Goal: Task Accomplishment & Management: Manage account settings

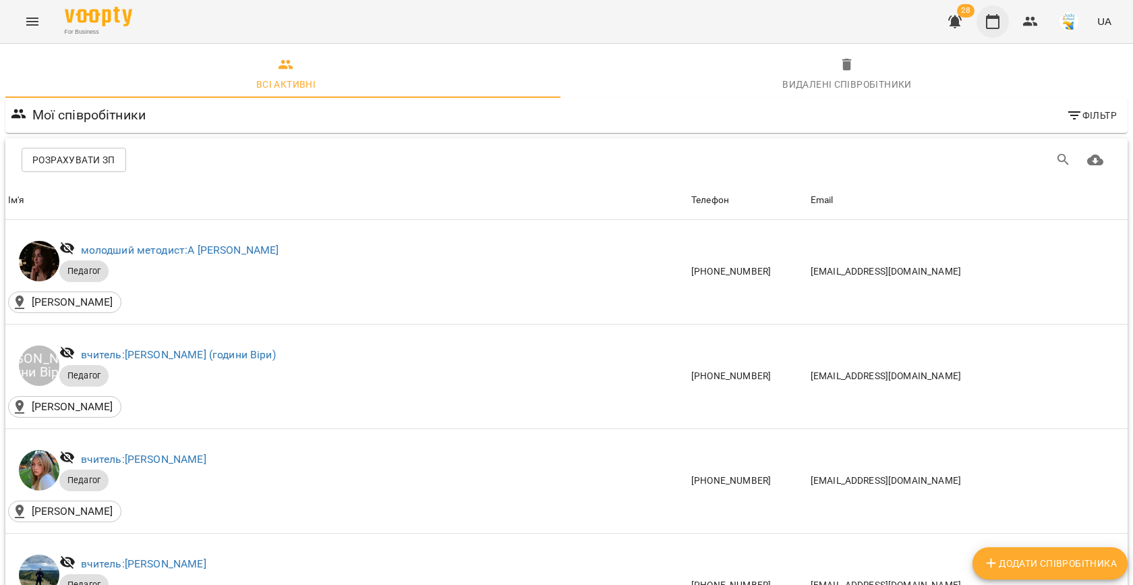
click at [991, 20] on icon "button" at bounding box center [993, 21] width 16 height 16
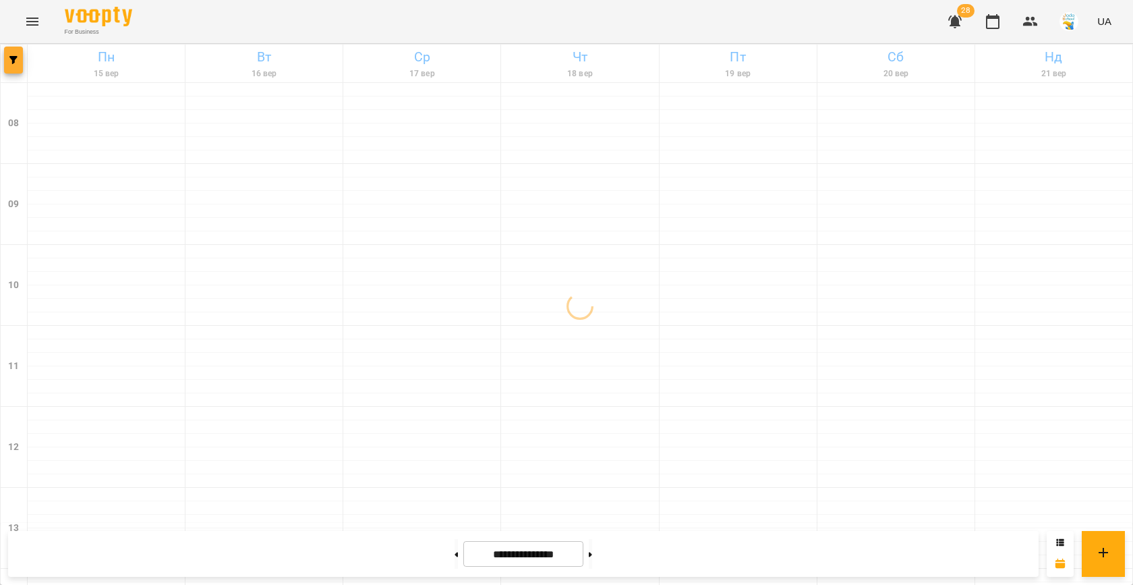
click at [14, 61] on icon "button" at bounding box center [13, 60] width 8 height 8
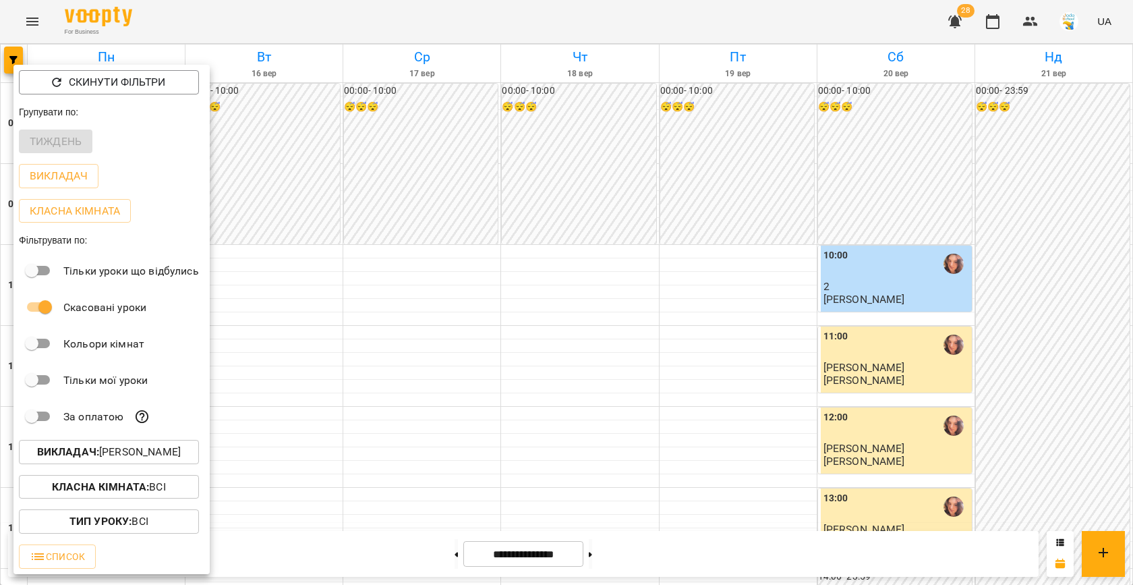
click at [95, 449] on b "Викладач :" at bounding box center [68, 451] width 62 height 13
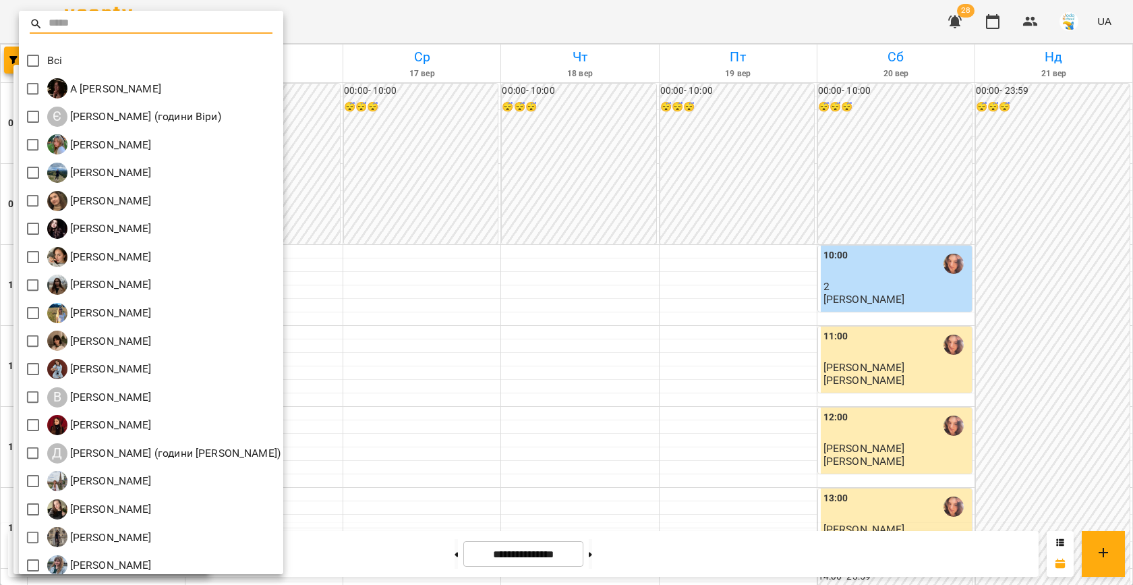
scroll to position [63, 0]
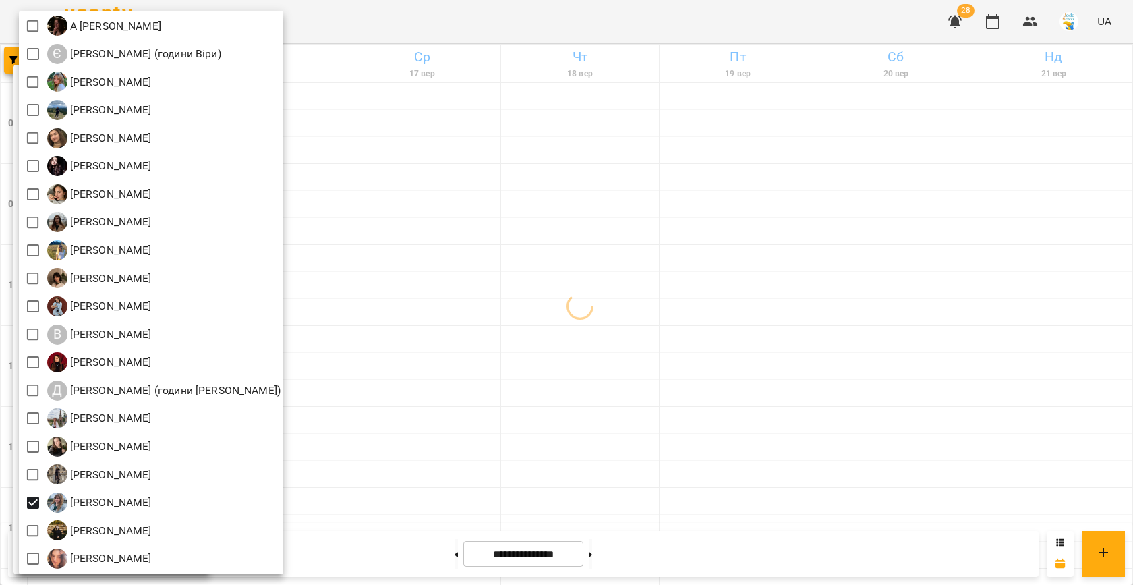
click at [430, 358] on div at bounding box center [566, 292] width 1133 height 585
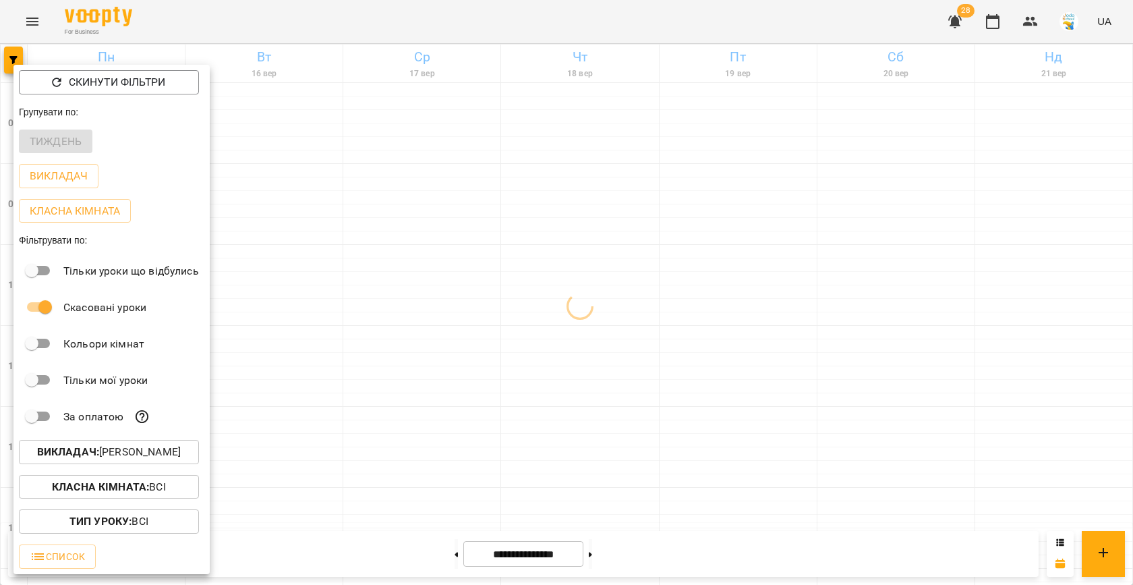
click at [430, 358] on div at bounding box center [566, 292] width 1133 height 585
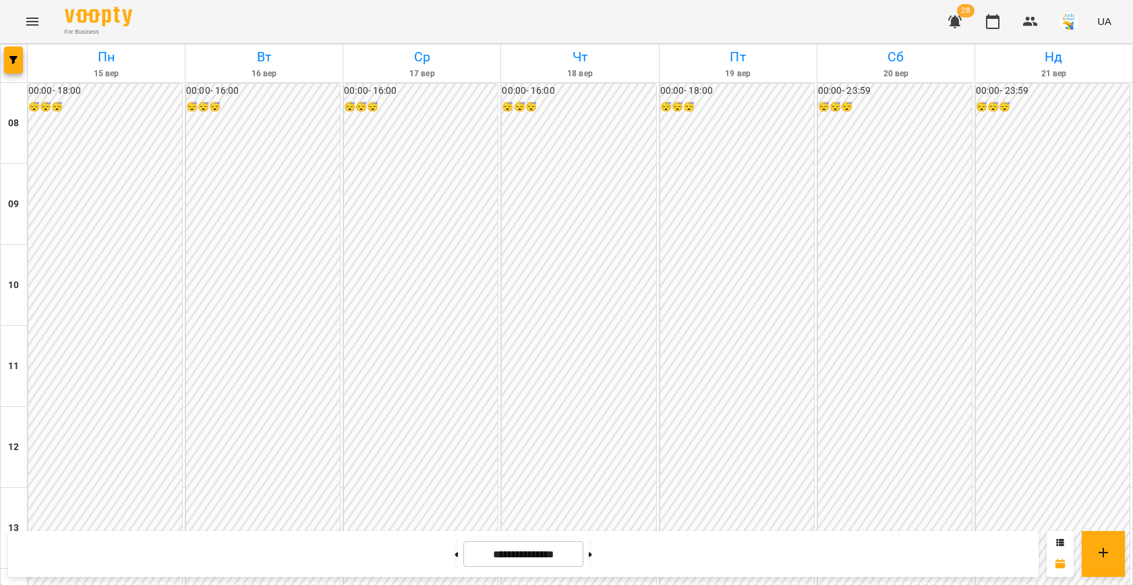
scroll to position [607, 0]
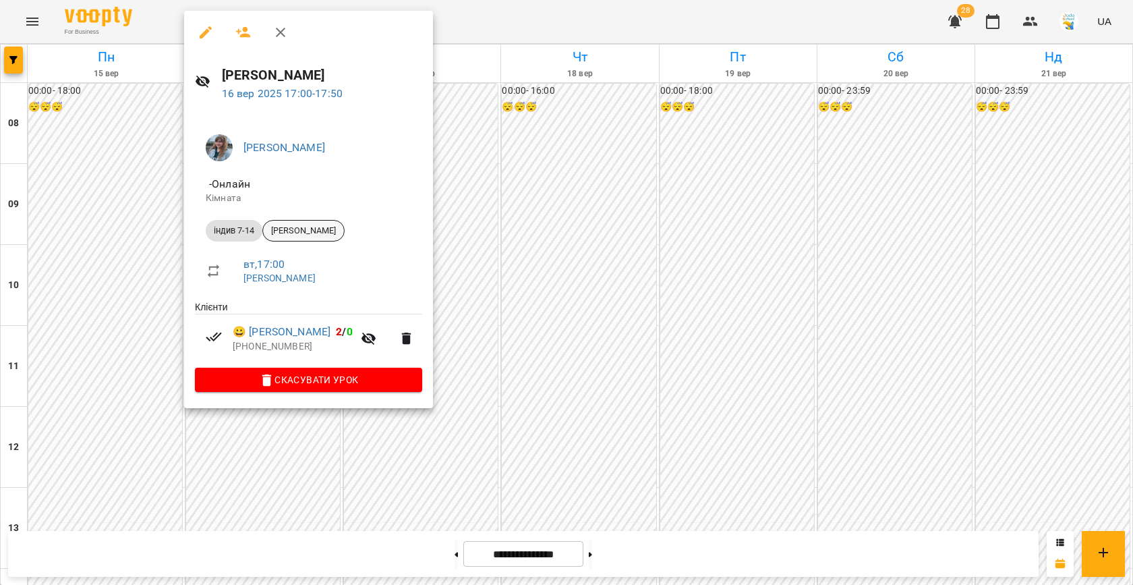
click at [342, 233] on span "[PERSON_NAME]" at bounding box center [303, 231] width 81 height 12
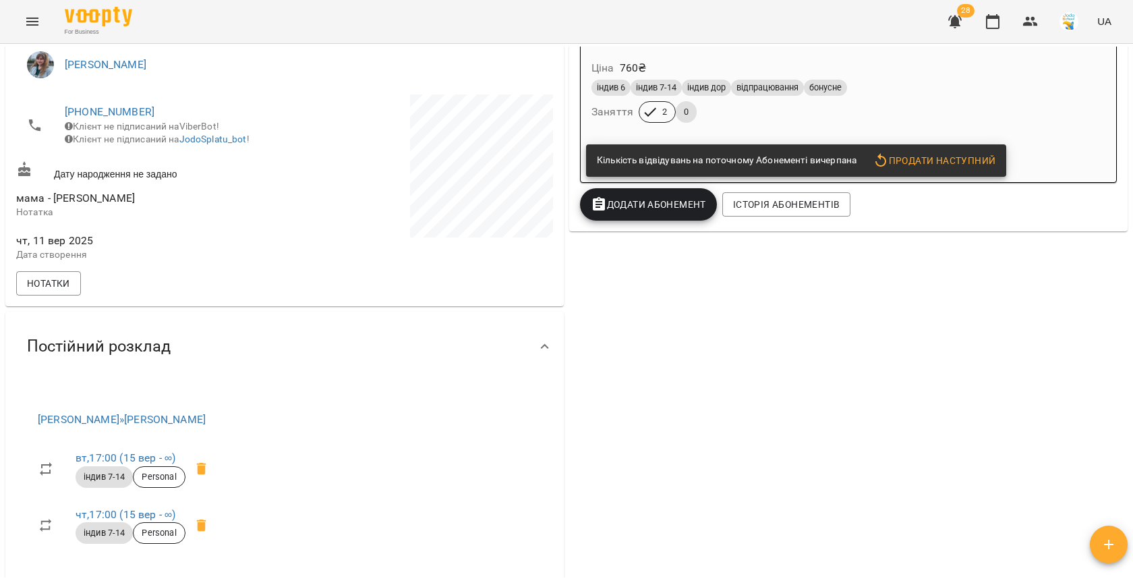
scroll to position [266, 0]
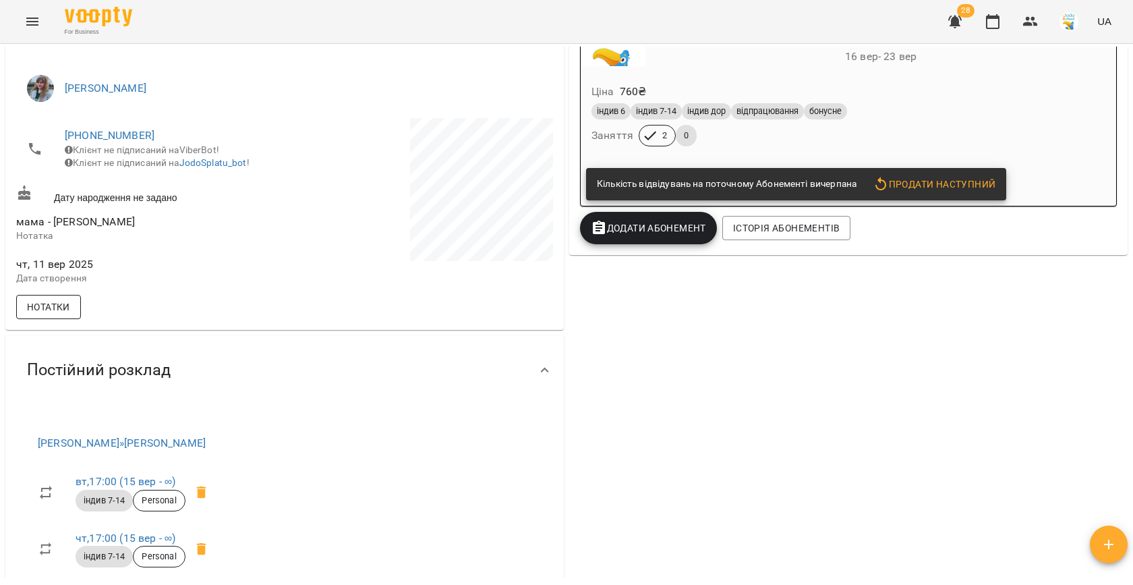
click at [78, 313] on button "Нотатки" at bounding box center [48, 307] width 65 height 24
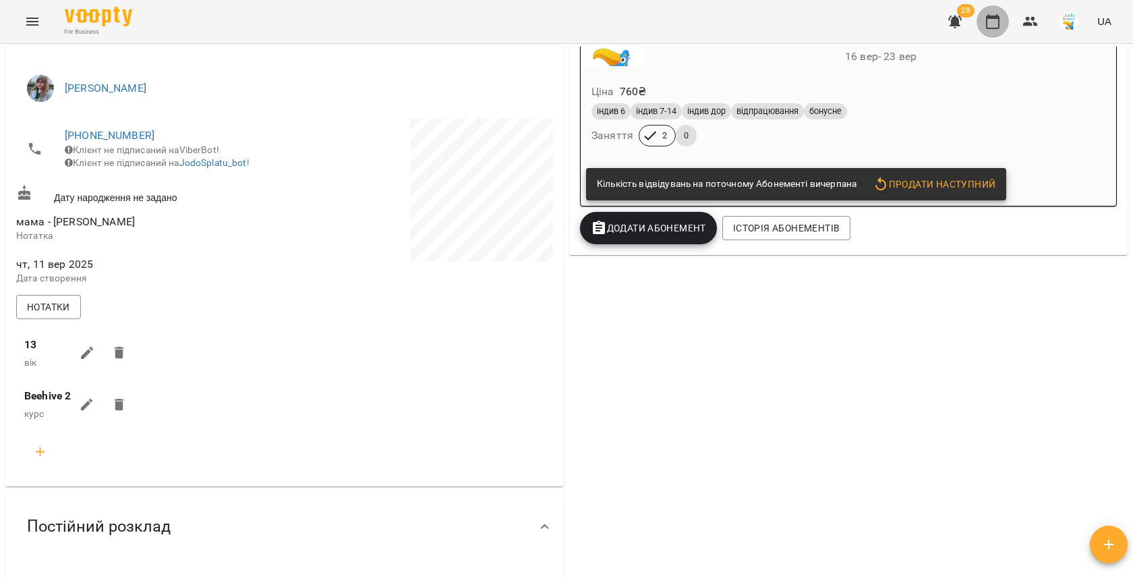
click at [998, 15] on icon "button" at bounding box center [992, 21] width 13 height 15
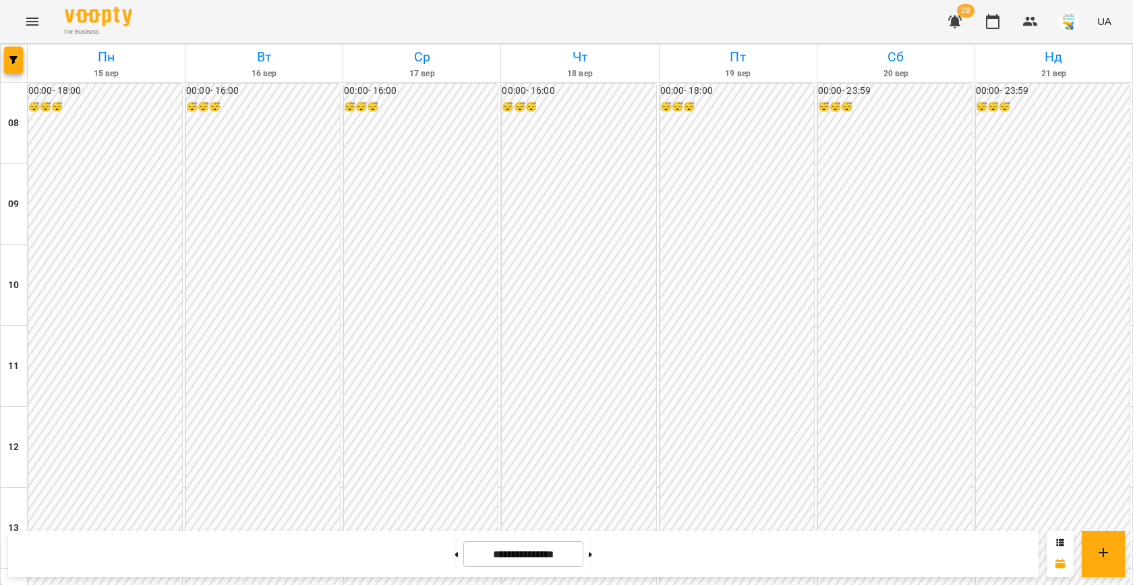
scroll to position [570, 0]
click at [8, 62] on span "button" at bounding box center [13, 60] width 19 height 8
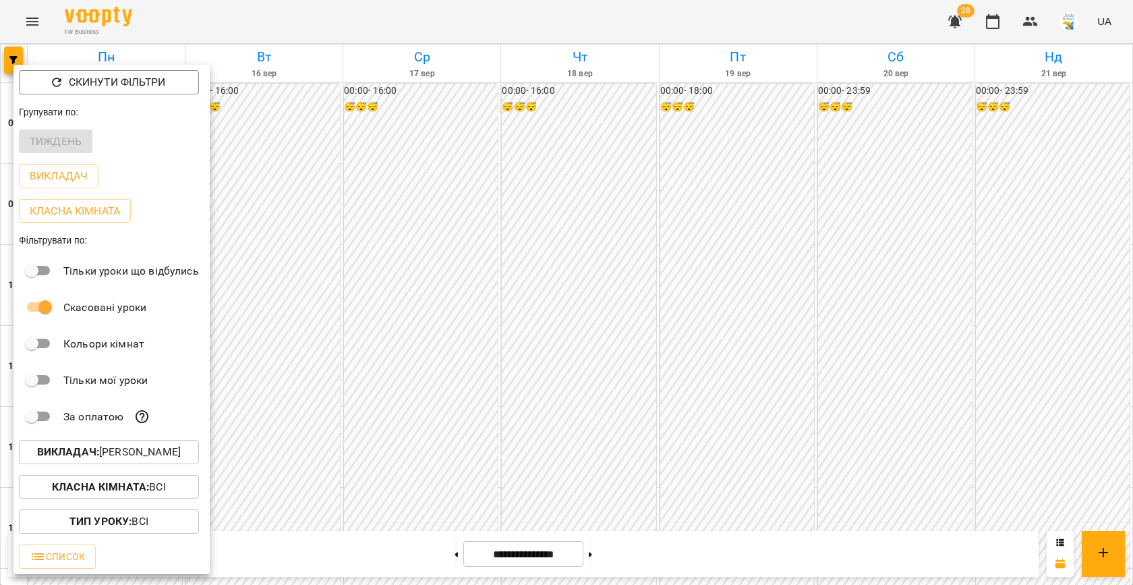
click at [146, 456] on p "Викладач : [PERSON_NAME]" at bounding box center [109, 452] width 144 height 16
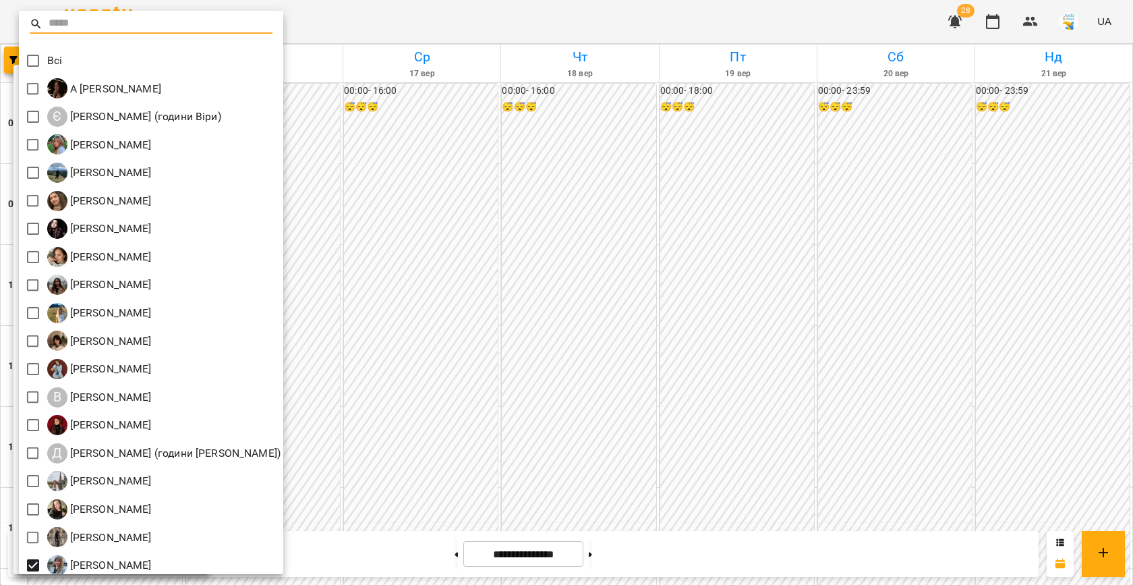
scroll to position [63, 0]
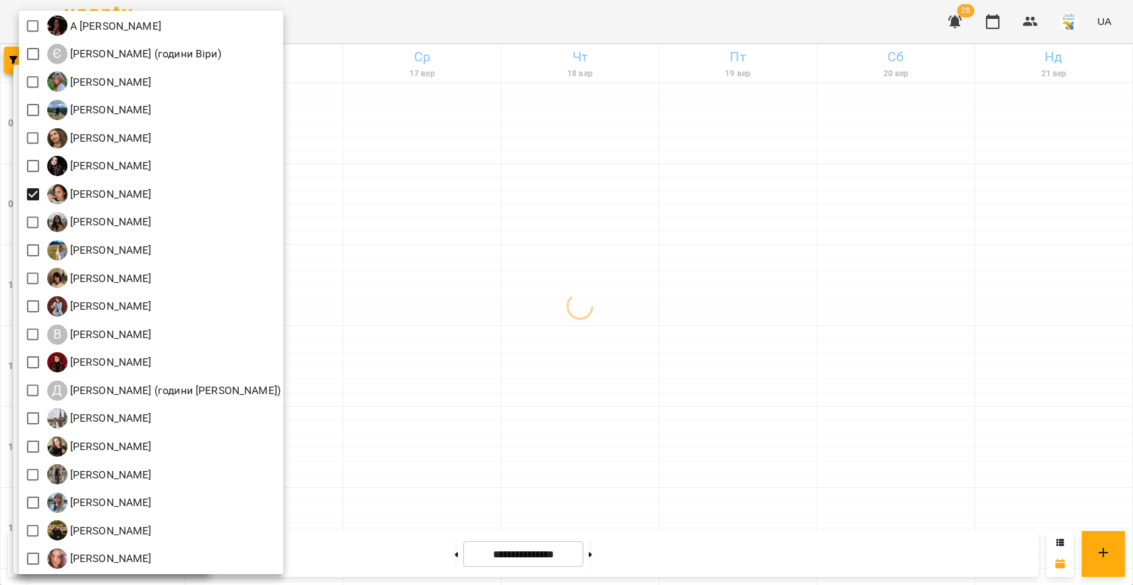
click at [436, 295] on div at bounding box center [566, 292] width 1133 height 585
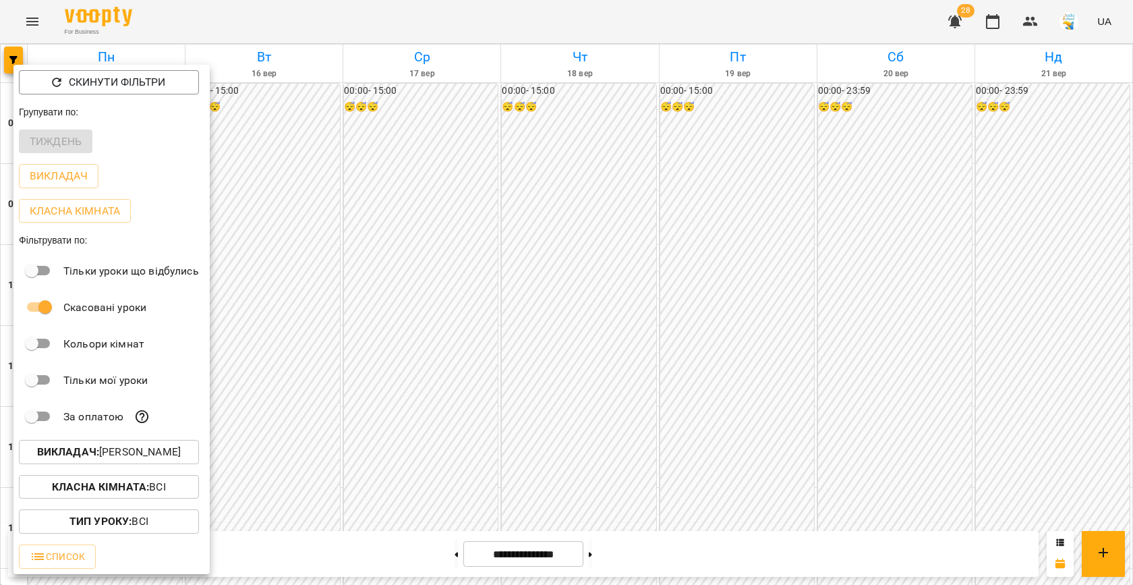
click at [436, 295] on div at bounding box center [566, 292] width 1133 height 585
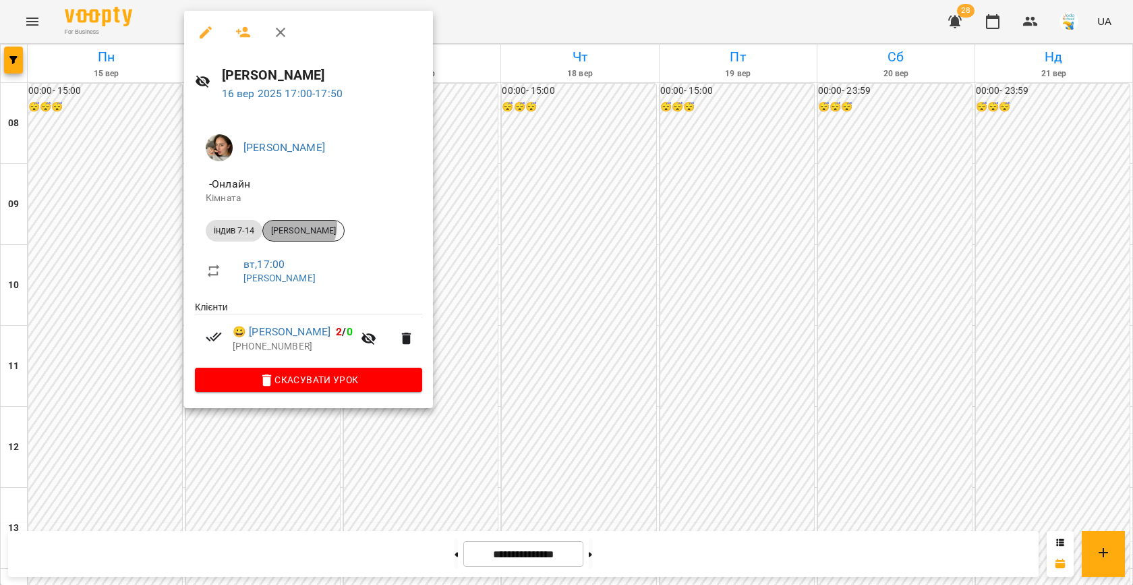
click at [299, 225] on span "[PERSON_NAME]" at bounding box center [303, 231] width 81 height 12
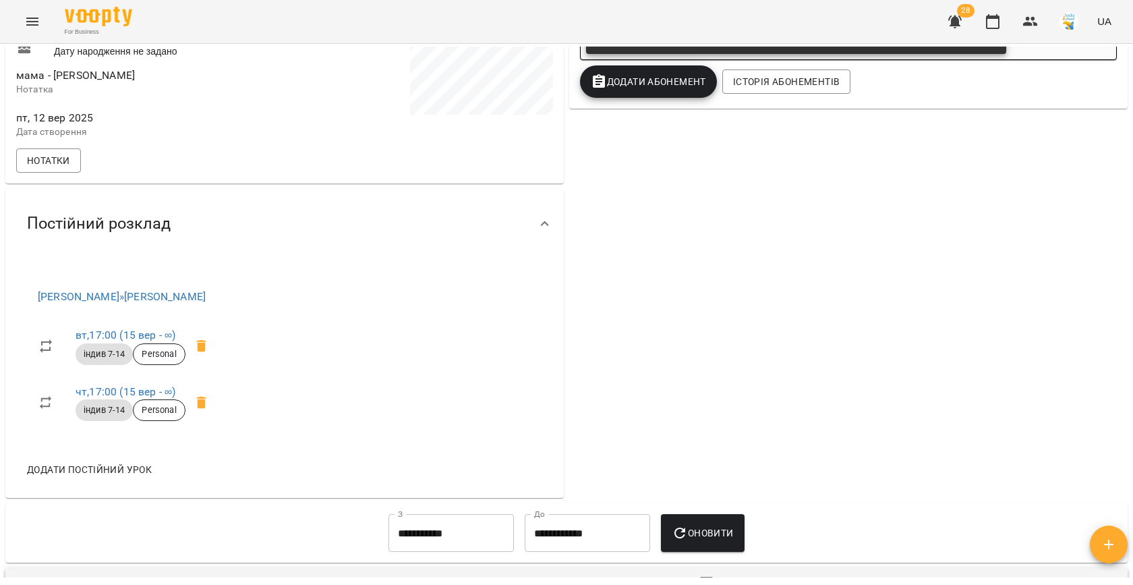
scroll to position [401, 0]
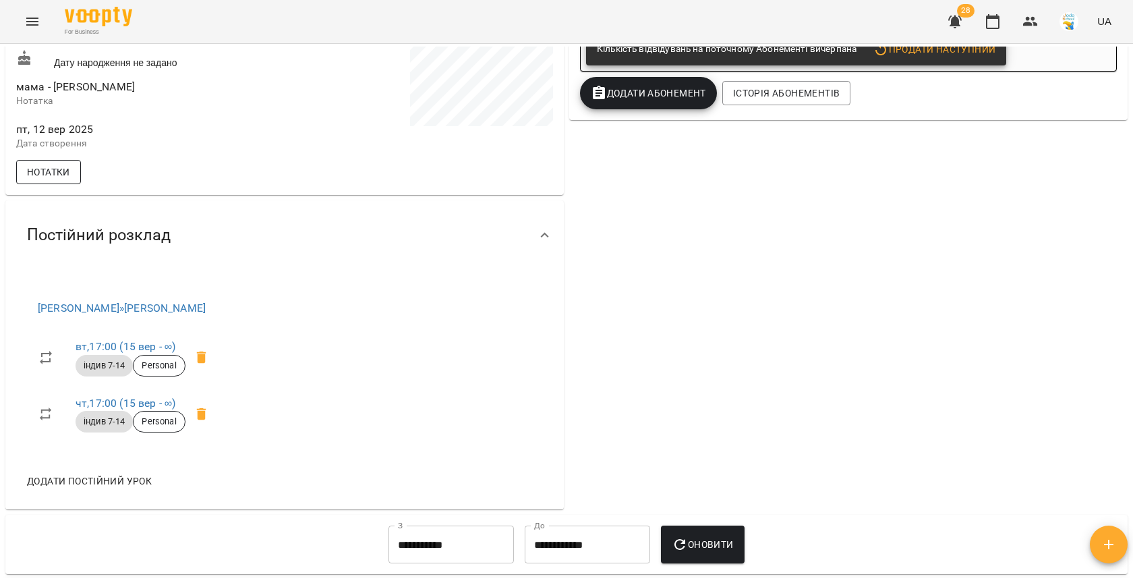
click at [47, 172] on button "Нотатки" at bounding box center [48, 172] width 65 height 24
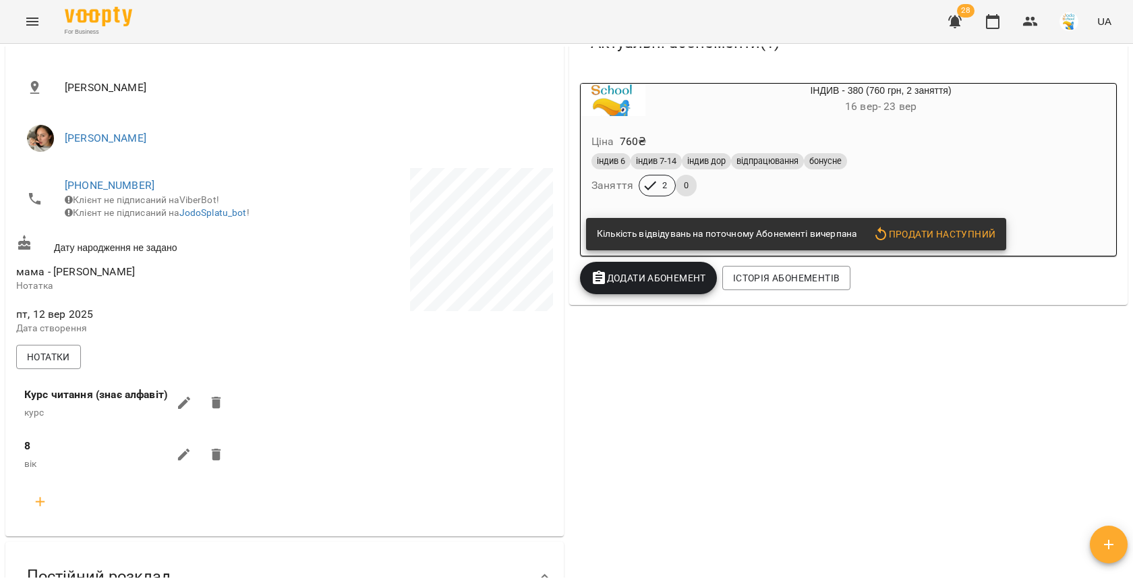
scroll to position [0, 0]
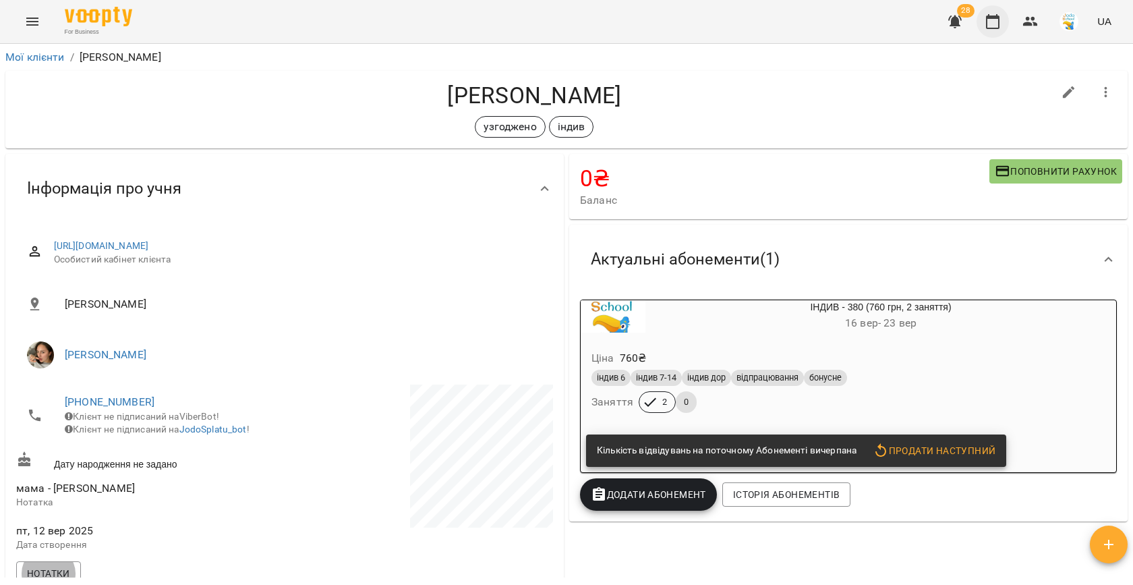
click at [990, 22] on icon "button" at bounding box center [993, 21] width 16 height 16
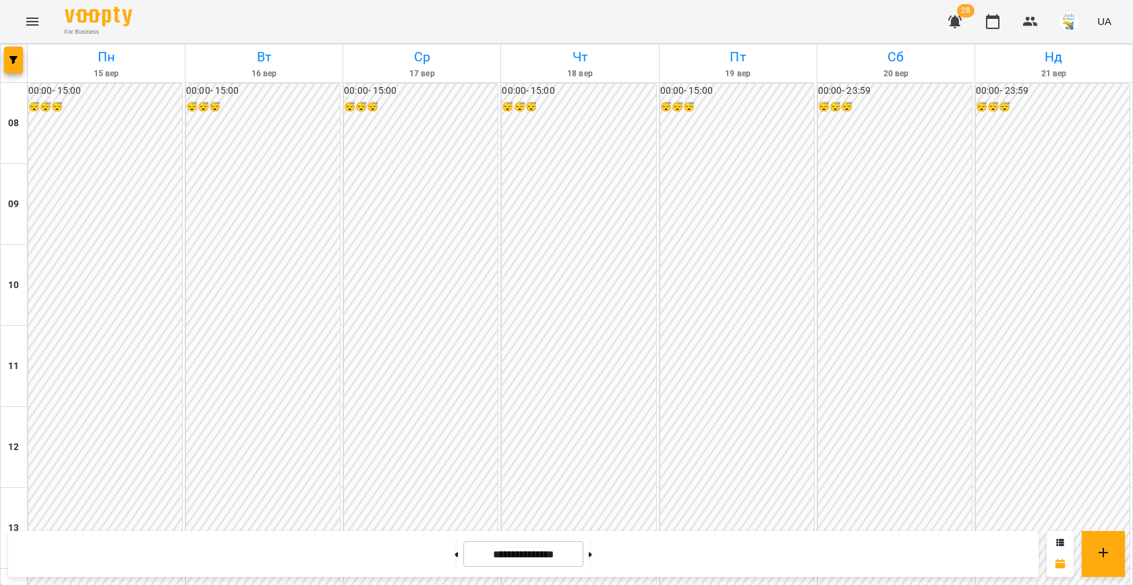
scroll to position [571, 0]
click at [11, 57] on icon "button" at bounding box center [13, 60] width 8 height 8
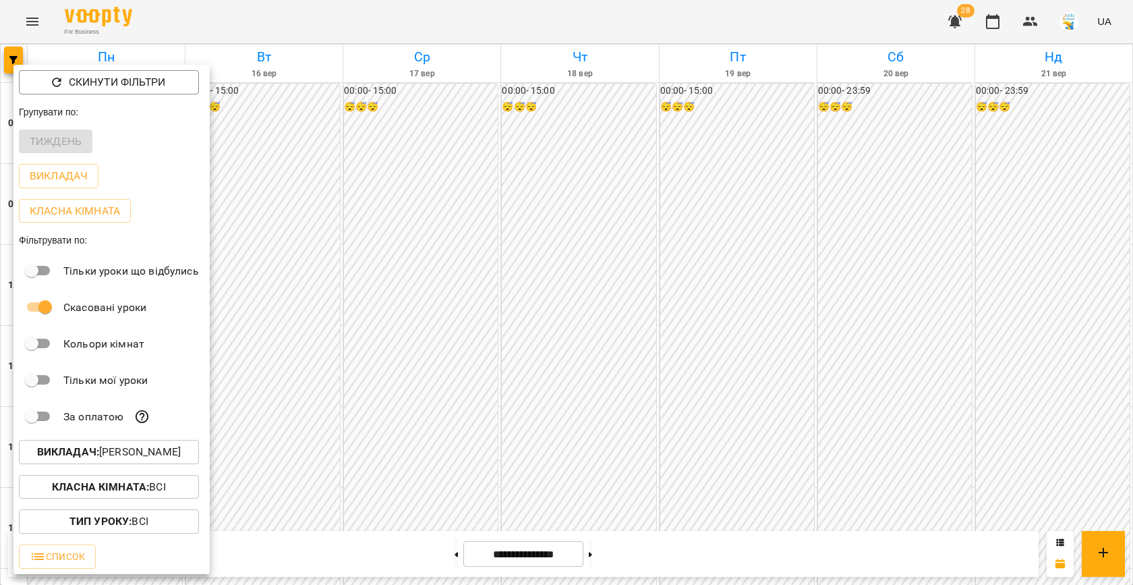
click at [116, 445] on p "Викладач : [PERSON_NAME]" at bounding box center [109, 452] width 144 height 16
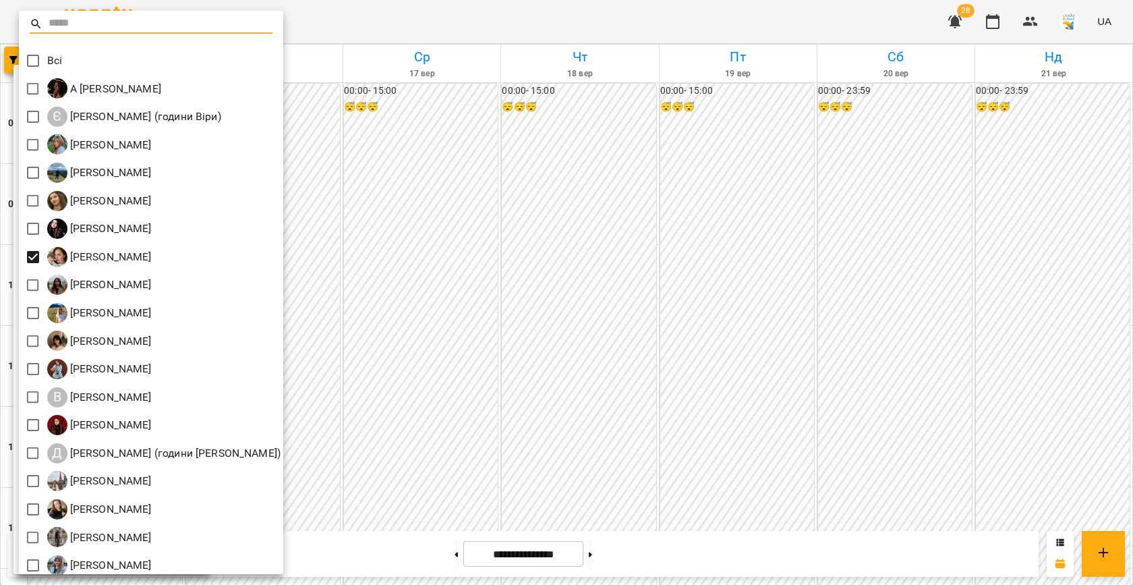
click at [411, 364] on div at bounding box center [566, 292] width 1133 height 585
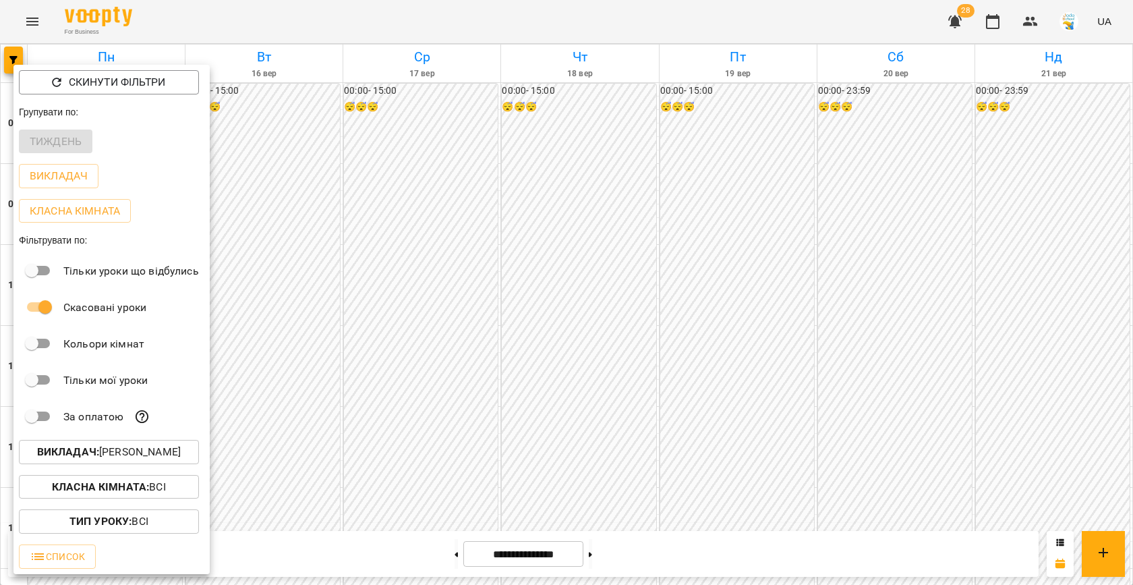
click at [244, 360] on div at bounding box center [566, 292] width 1133 height 585
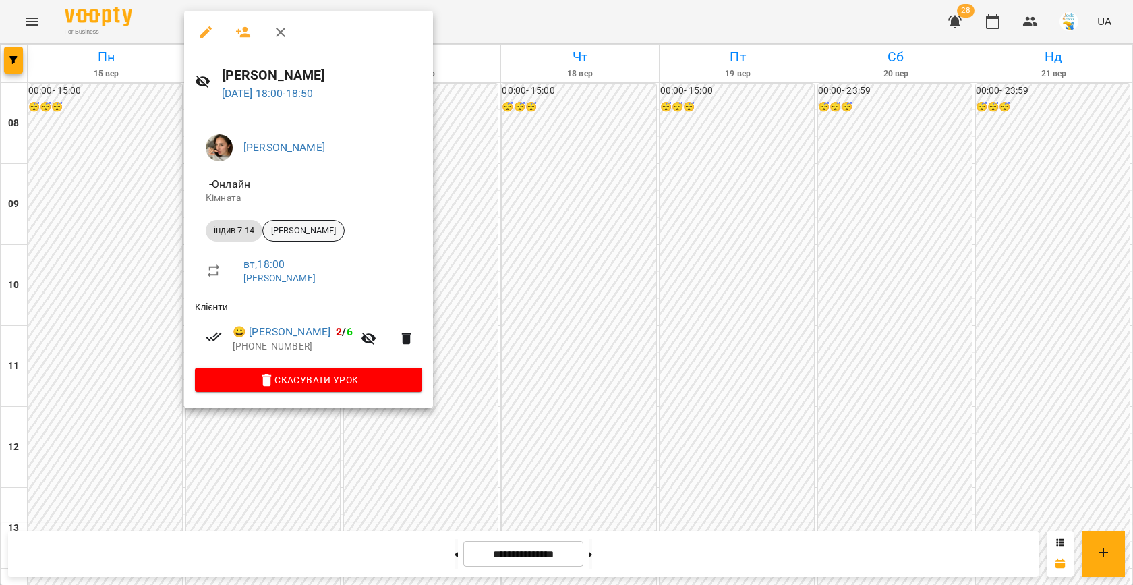
click at [318, 234] on span "[PERSON_NAME]" at bounding box center [303, 231] width 81 height 12
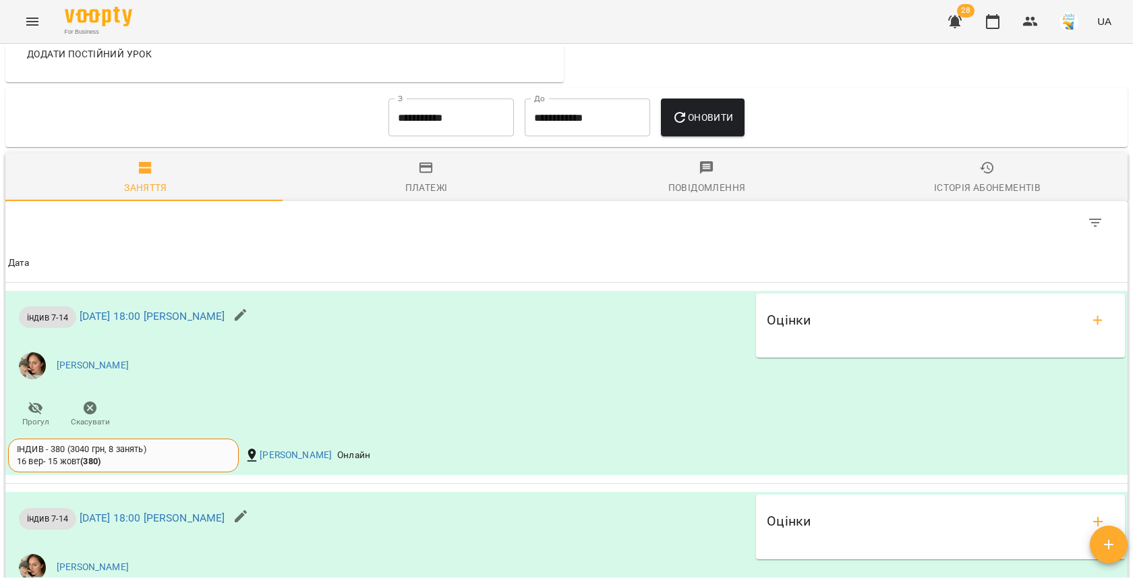
scroll to position [817, 0]
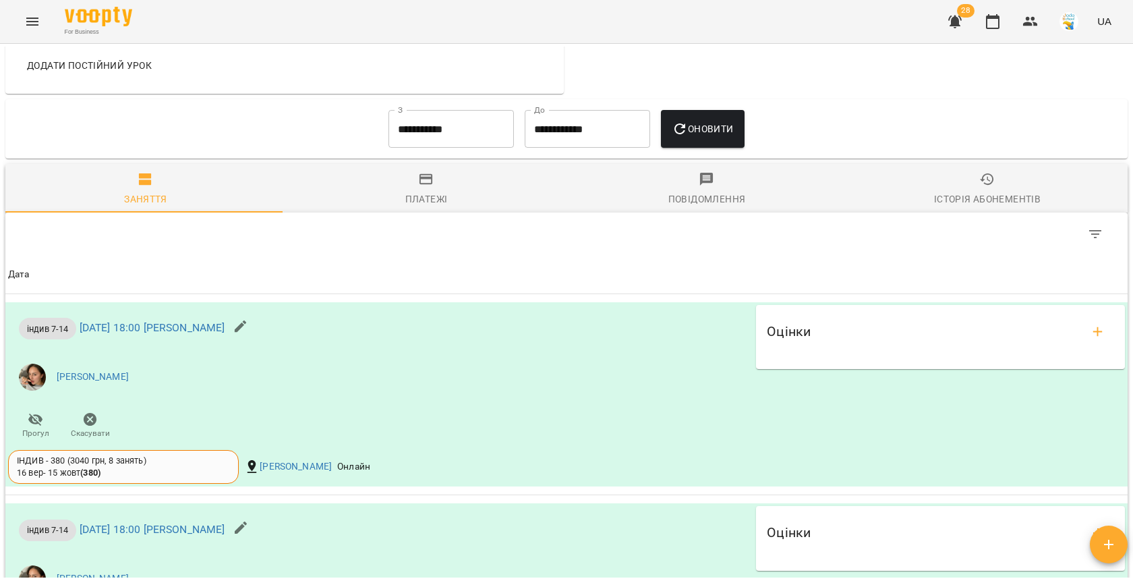
click at [443, 140] on input "**********" at bounding box center [451, 129] width 125 height 38
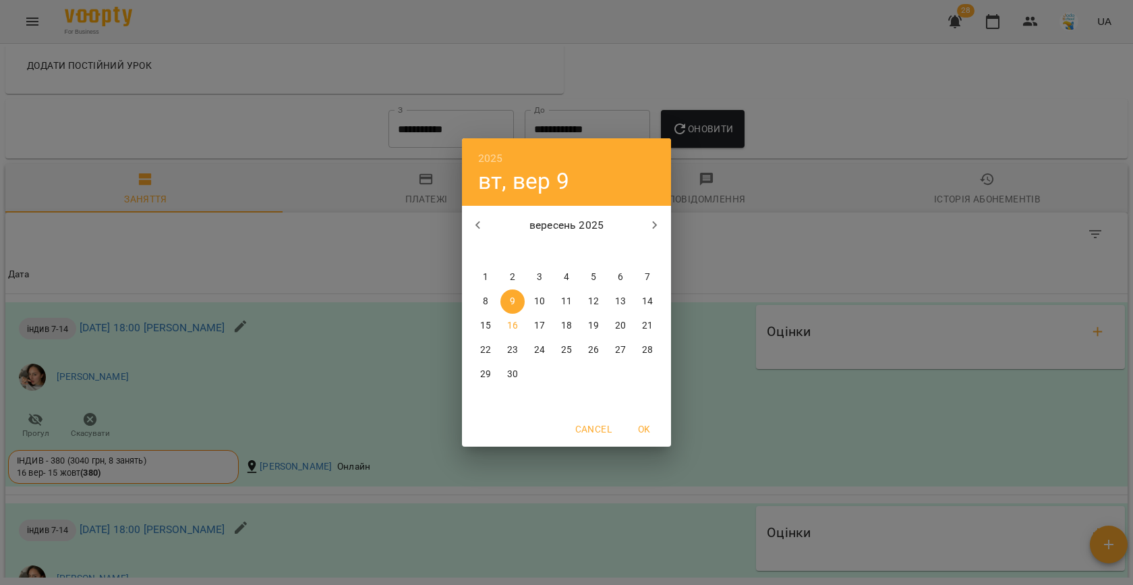
click at [476, 223] on icon "button" at bounding box center [478, 225] width 16 height 16
click at [640, 225] on button "button" at bounding box center [655, 225] width 32 height 32
click at [491, 273] on span "1" at bounding box center [486, 277] width 24 height 13
type input "**********"
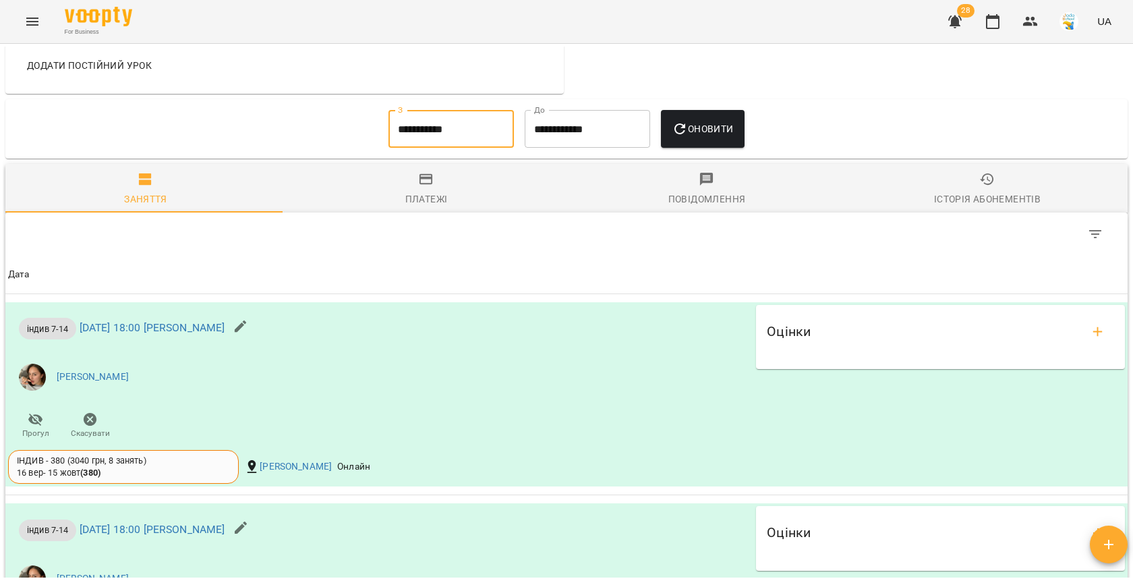
click at [728, 133] on span "Оновити" at bounding box center [702, 129] width 61 height 16
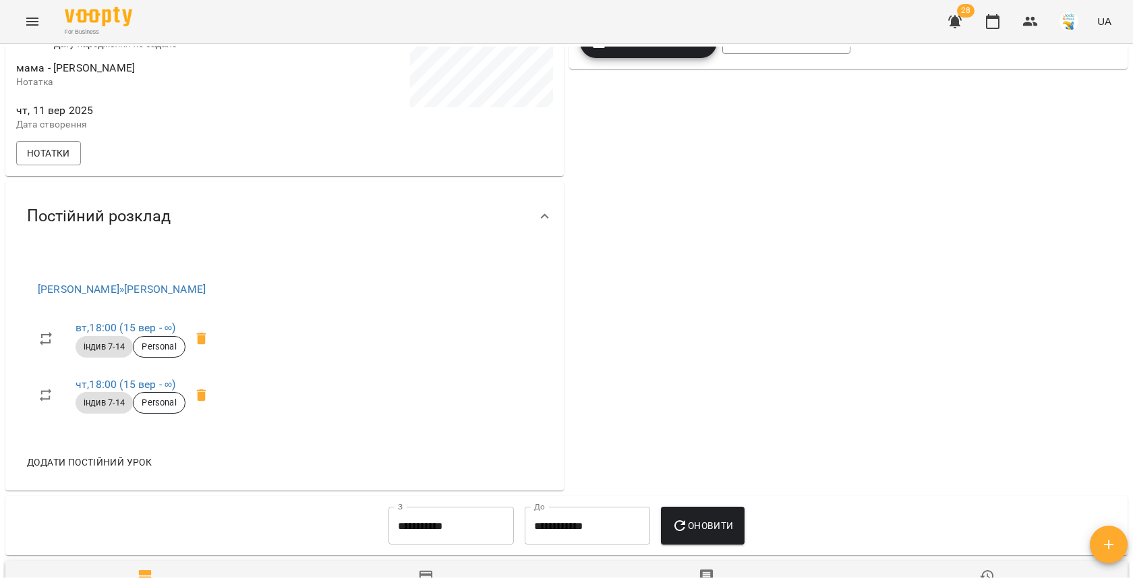
scroll to position [401, 0]
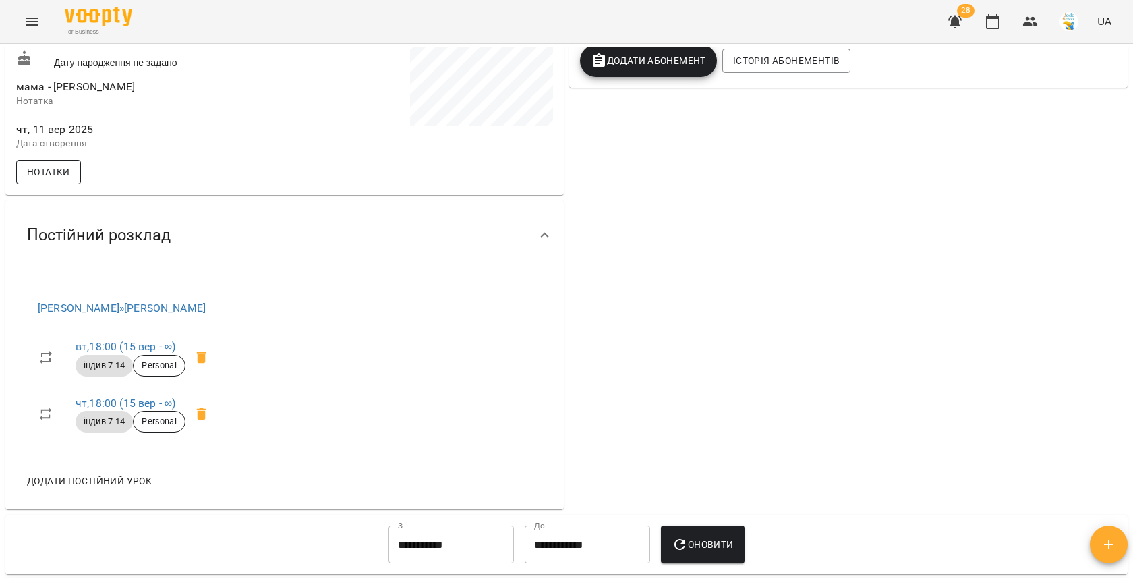
click at [74, 184] on button "Нотатки" at bounding box center [48, 172] width 65 height 24
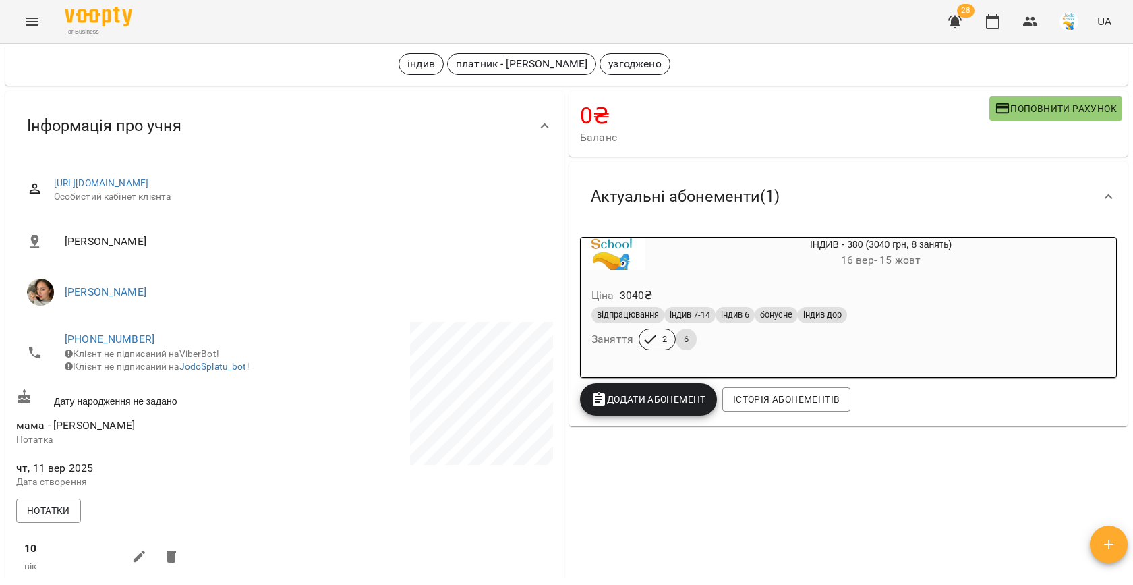
scroll to position [0, 0]
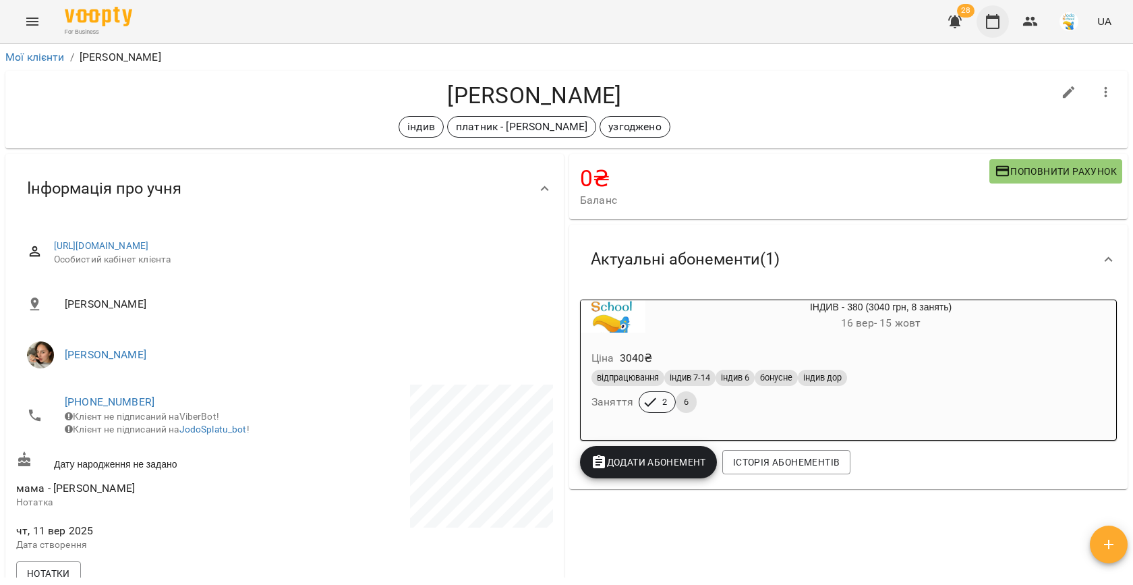
click at [992, 28] on icon "button" at bounding box center [992, 21] width 13 height 15
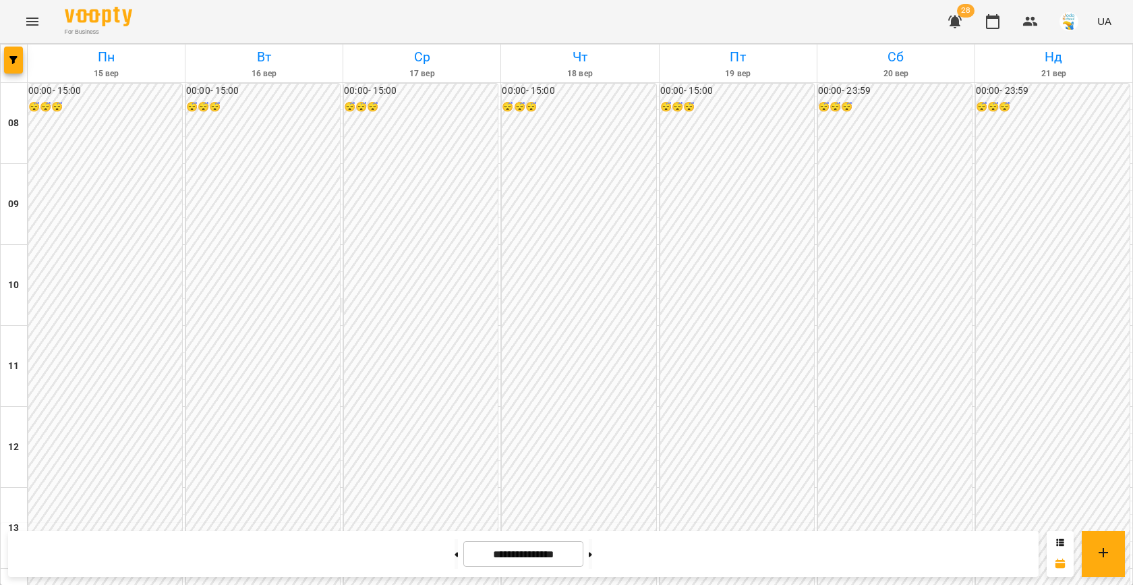
scroll to position [691, 0]
click at [455, 549] on button at bounding box center [456, 554] width 3 height 30
click at [592, 546] on button at bounding box center [590, 554] width 3 height 30
type input "**********"
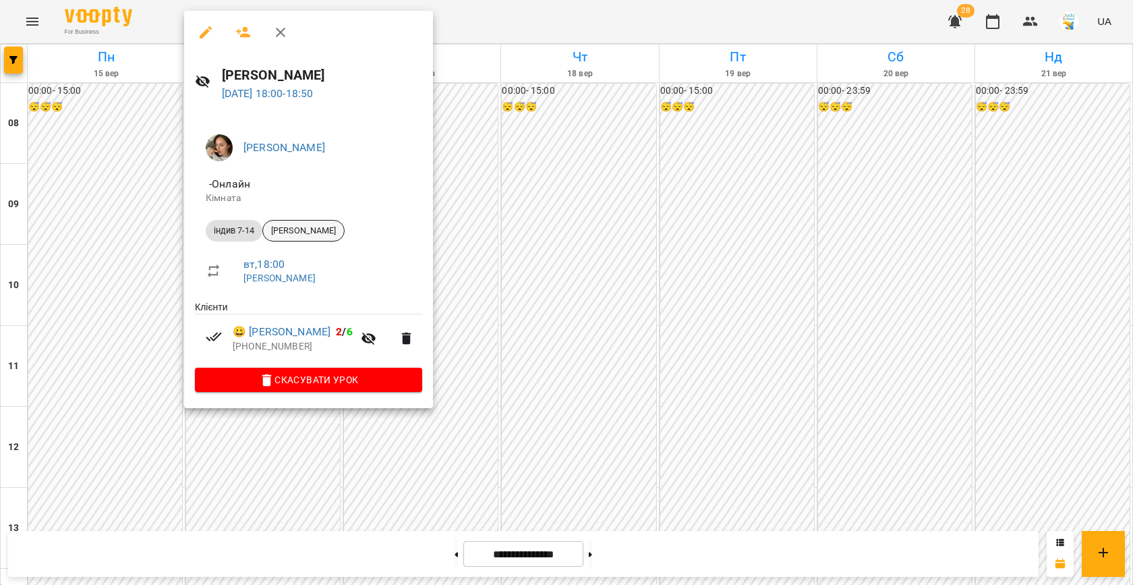
click at [316, 236] on span "[PERSON_NAME]" at bounding box center [303, 231] width 81 height 12
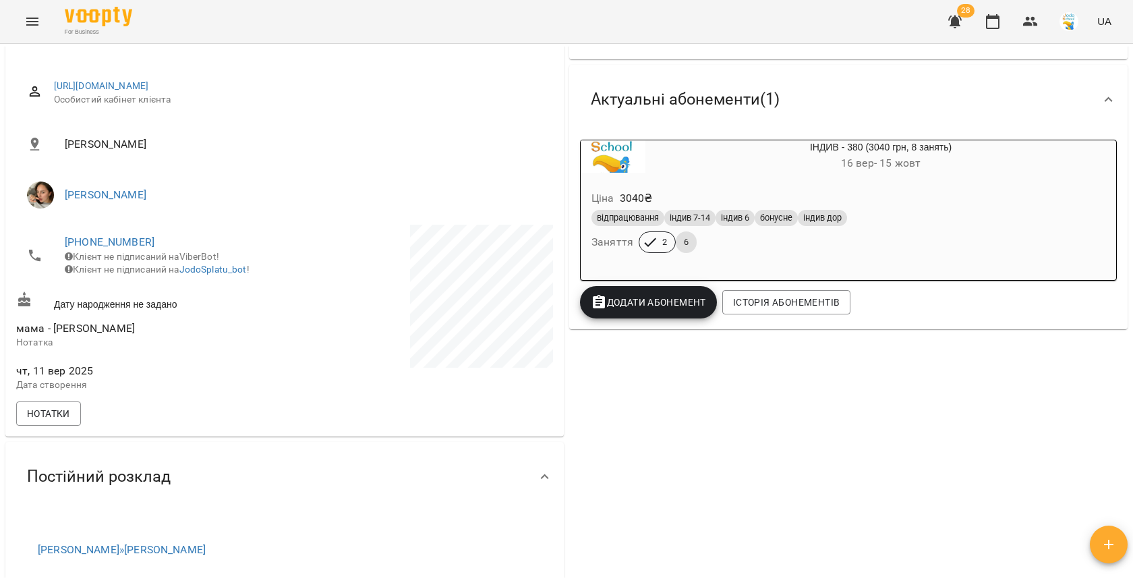
scroll to position [237, 0]
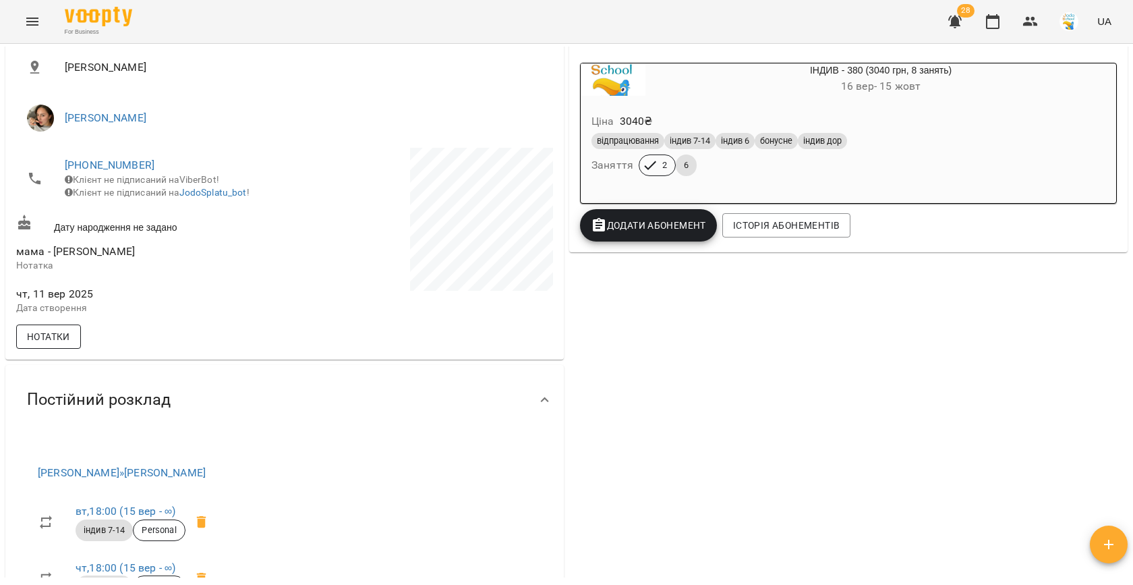
click at [67, 344] on span "Нотатки" at bounding box center [48, 337] width 43 height 16
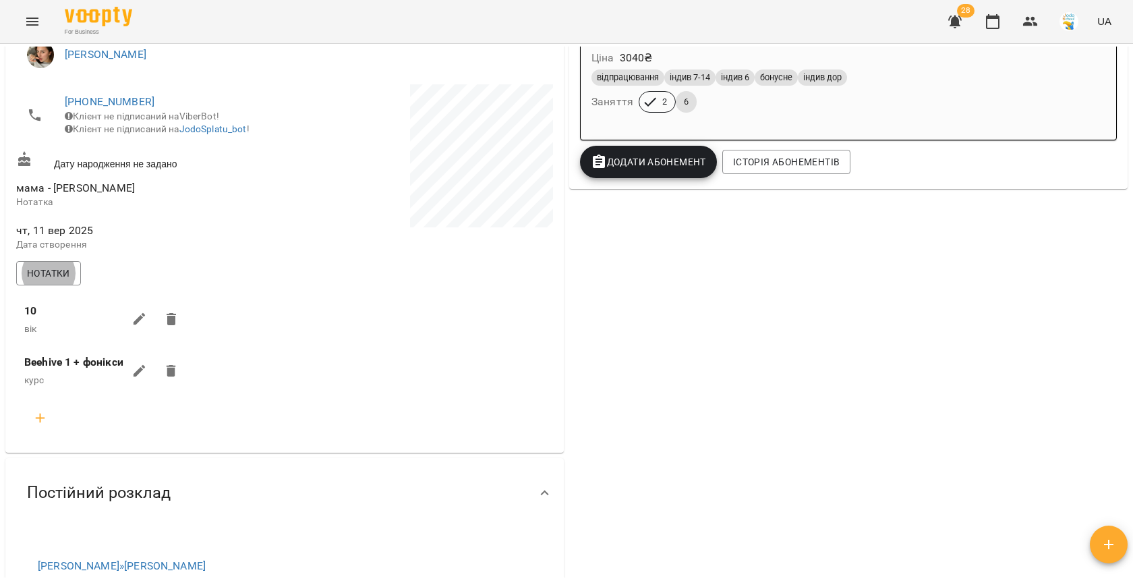
scroll to position [0, 0]
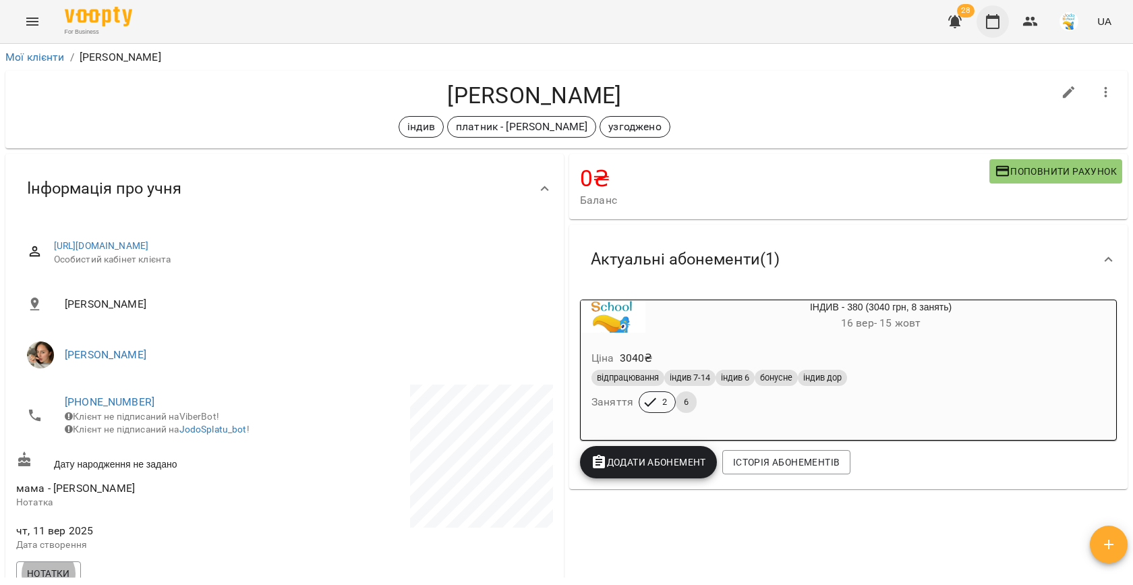
click at [985, 16] on button "button" at bounding box center [993, 21] width 32 height 32
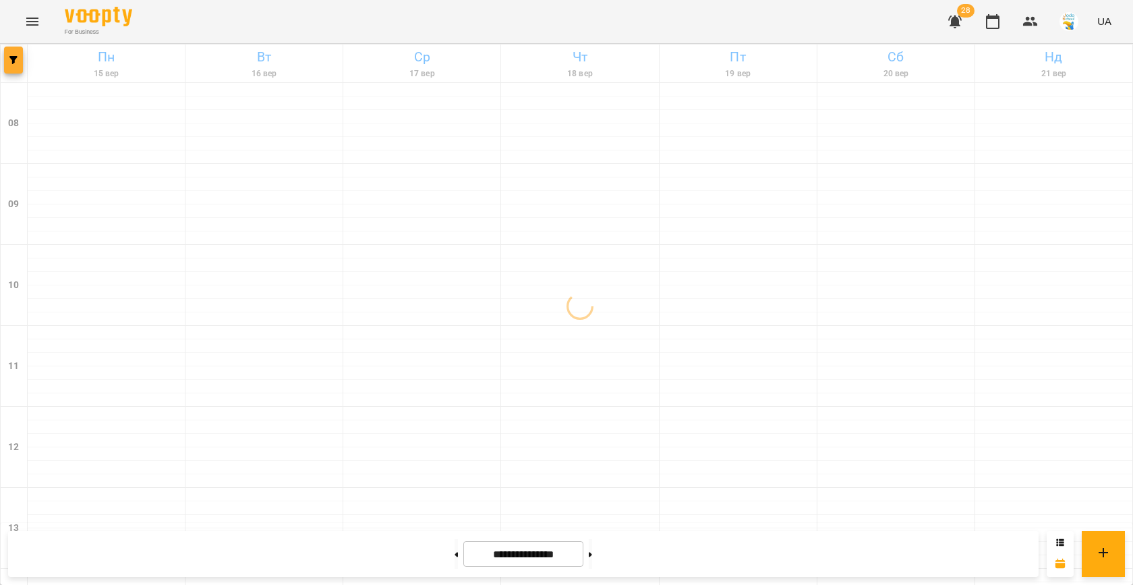
click at [18, 57] on span "button" at bounding box center [13, 60] width 19 height 8
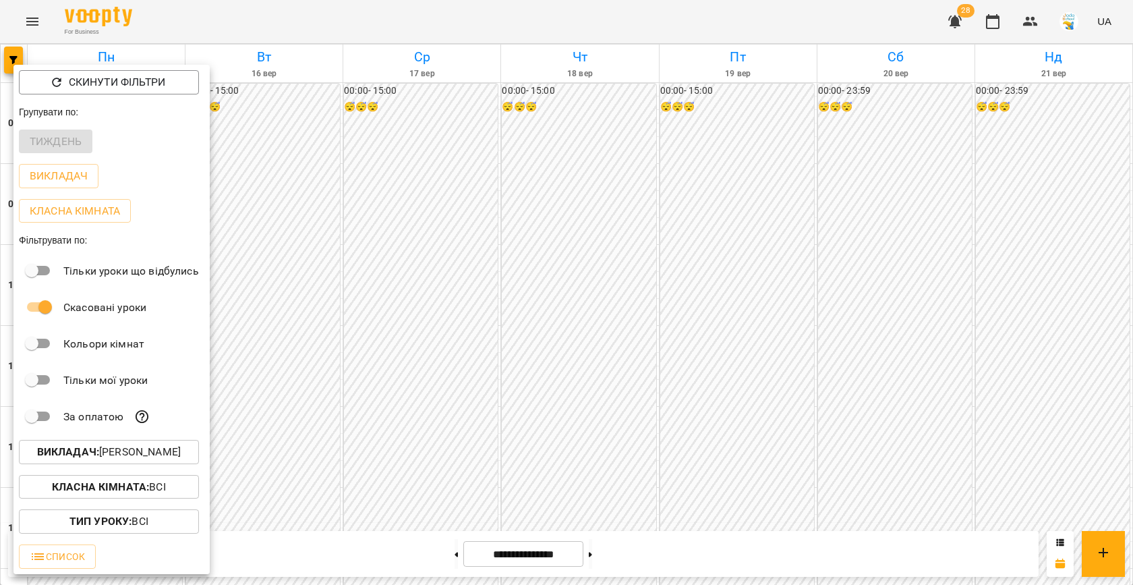
click at [146, 455] on p "Викладач : [PERSON_NAME]" at bounding box center [109, 452] width 144 height 16
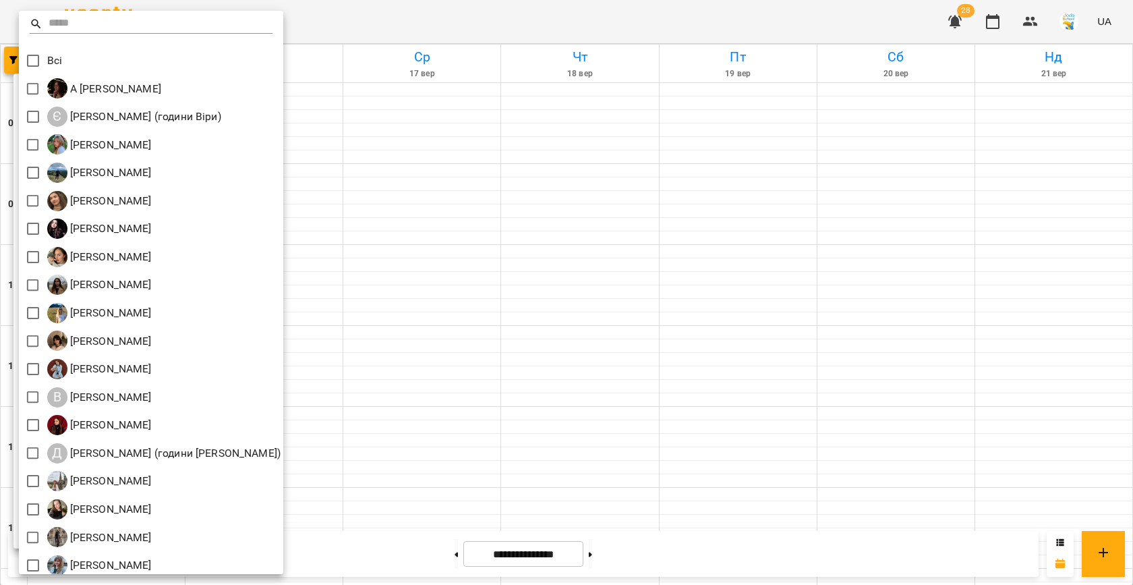
scroll to position [63, 0]
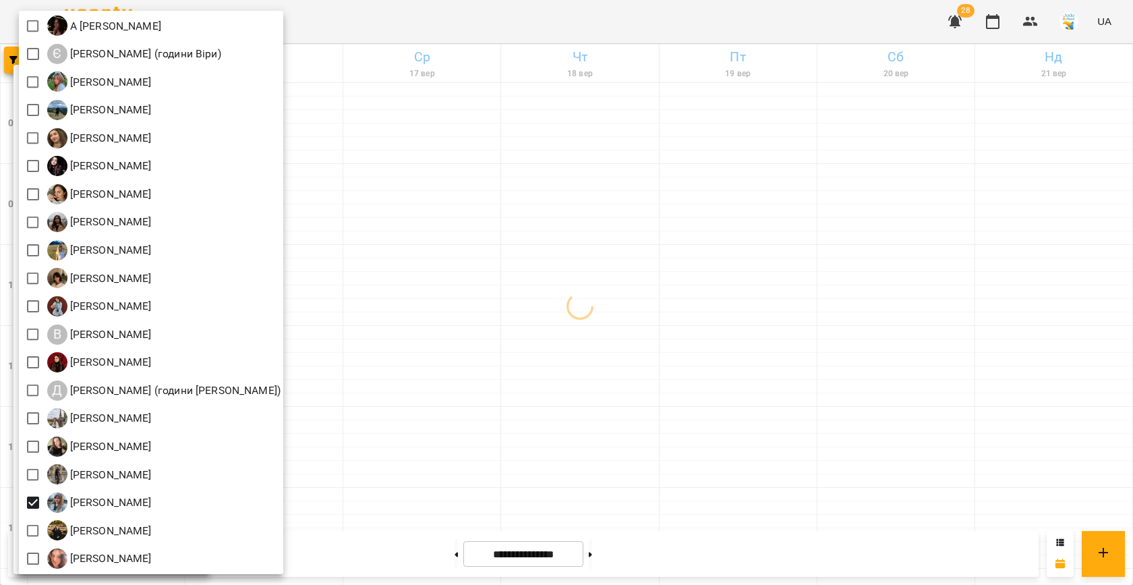
click at [487, 321] on div at bounding box center [566, 292] width 1133 height 585
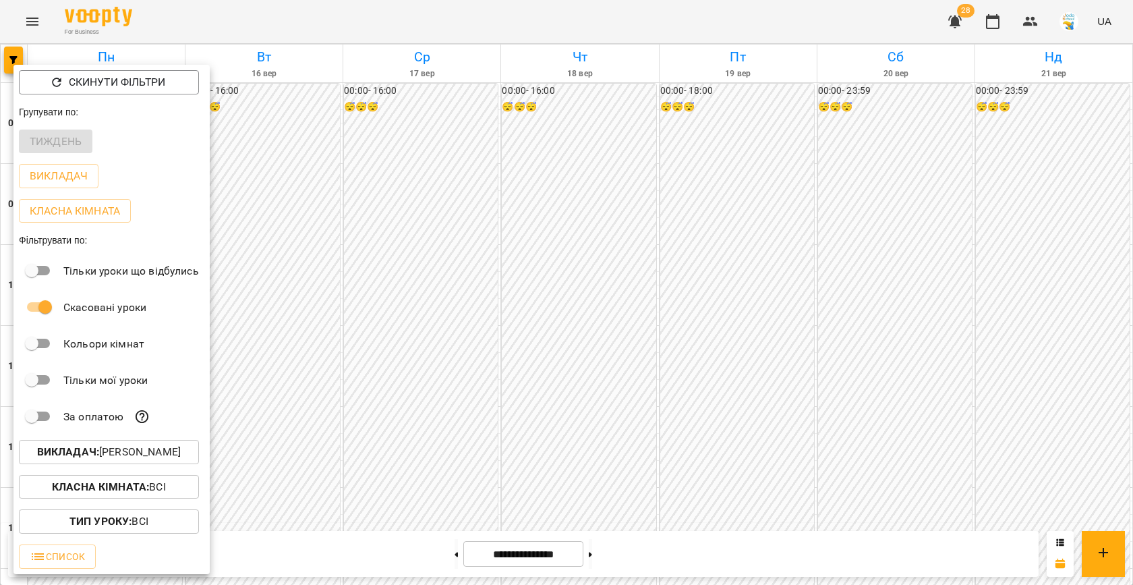
click at [409, 287] on div at bounding box center [566, 292] width 1133 height 585
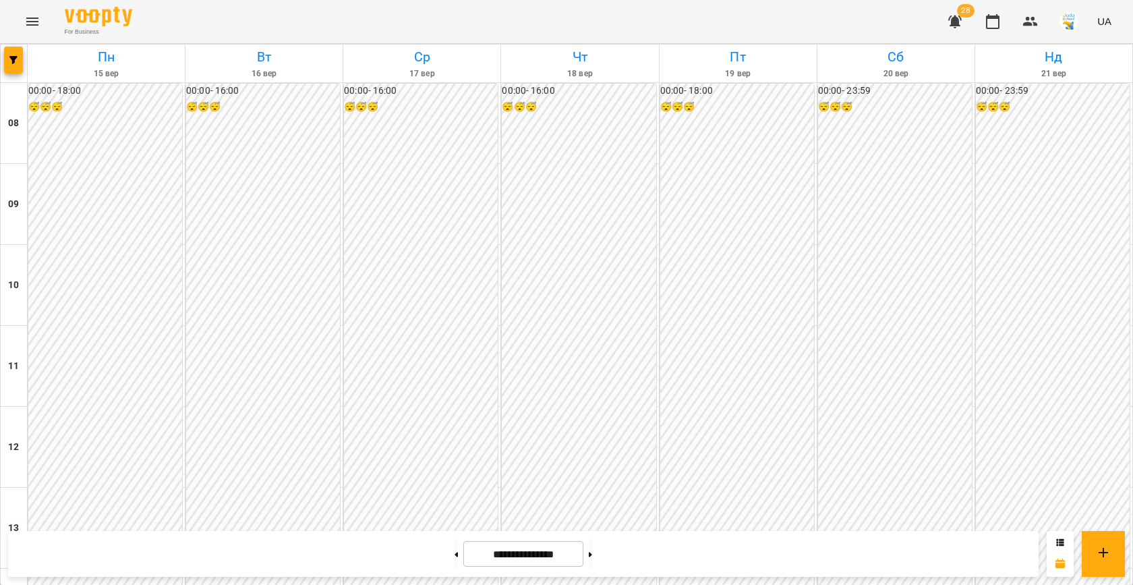
scroll to position [691, 0]
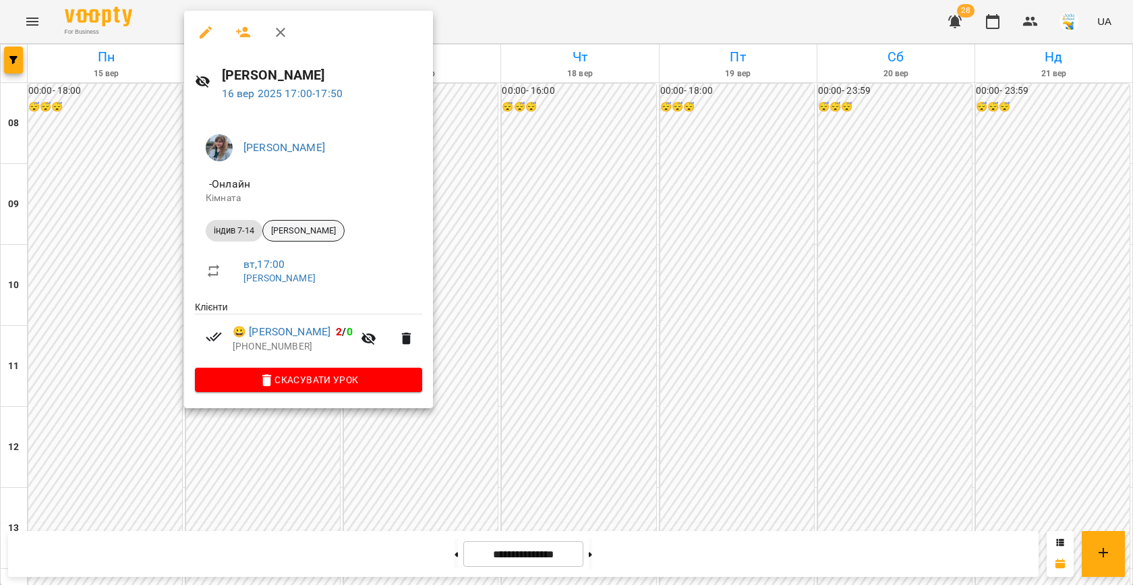
click at [327, 235] on span "[PERSON_NAME]" at bounding box center [303, 231] width 81 height 12
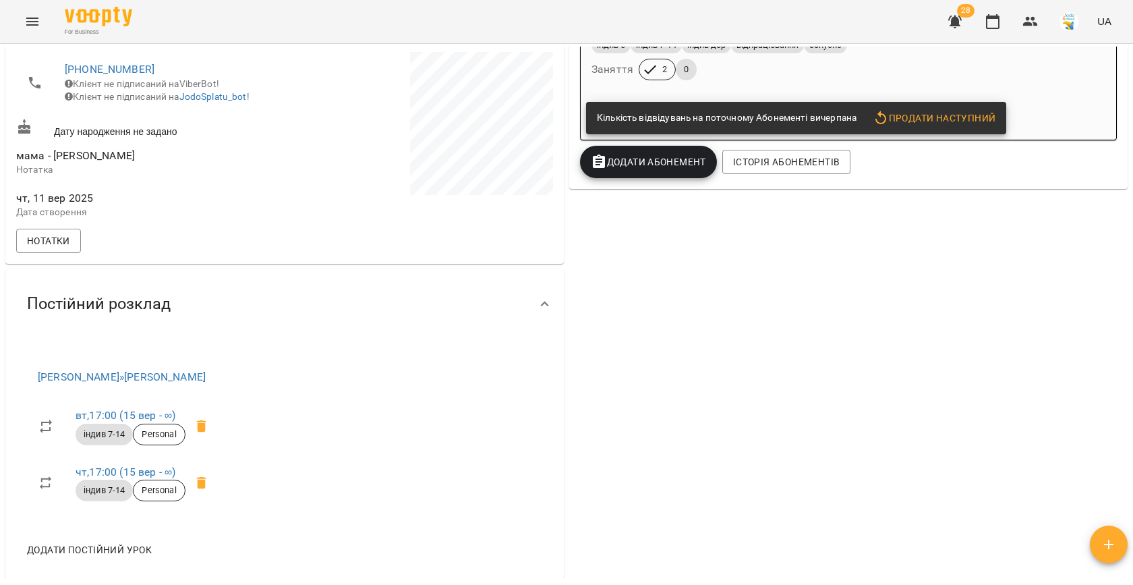
scroll to position [343, 0]
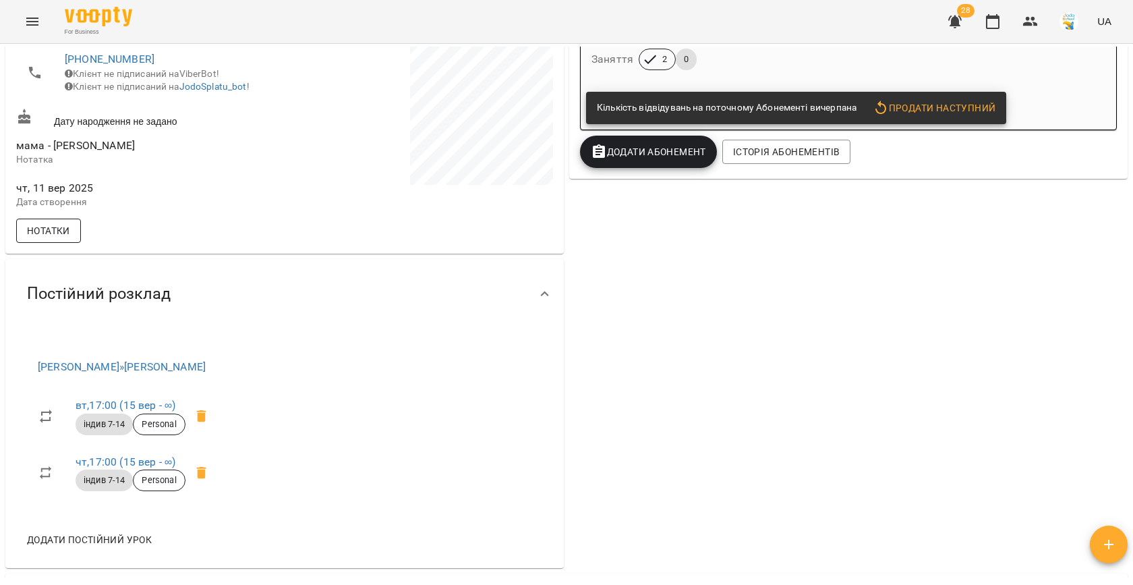
click at [60, 238] on span "Нотатки" at bounding box center [48, 231] width 43 height 16
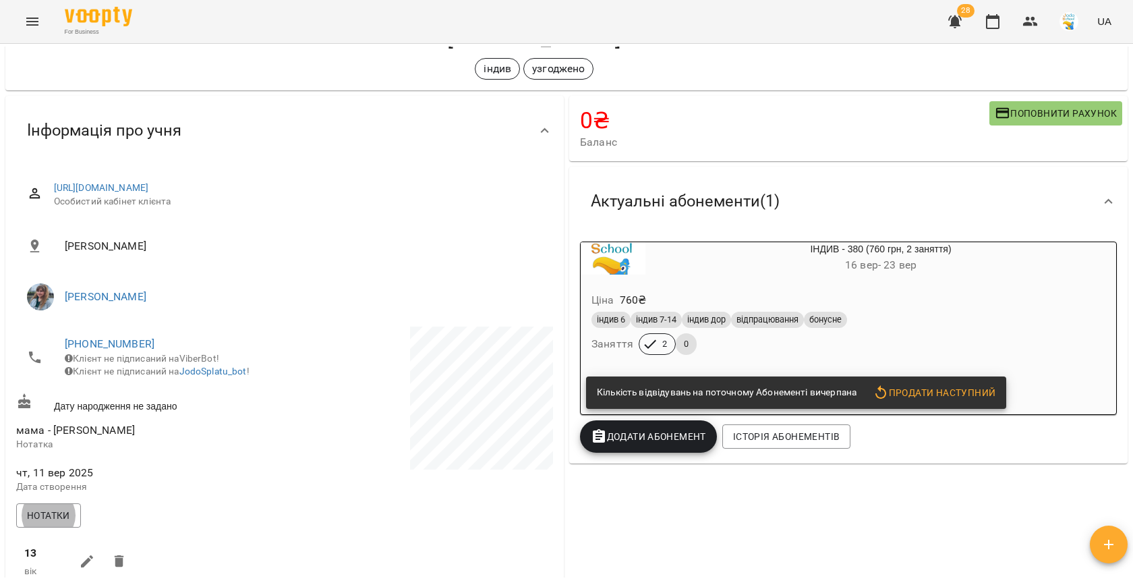
scroll to position [0, 0]
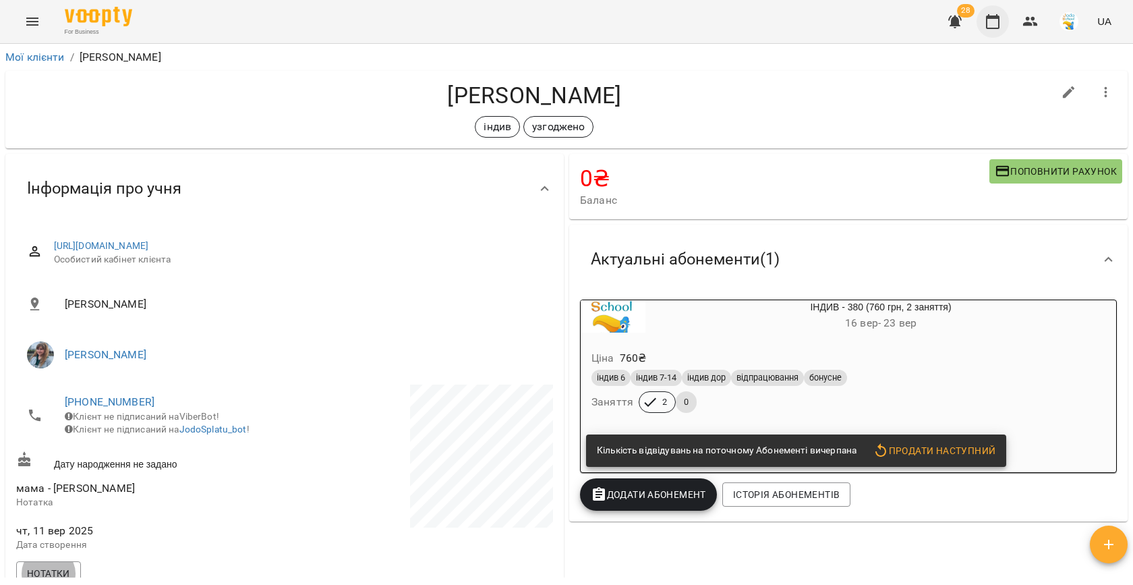
click at [997, 24] on icon "button" at bounding box center [993, 21] width 16 height 16
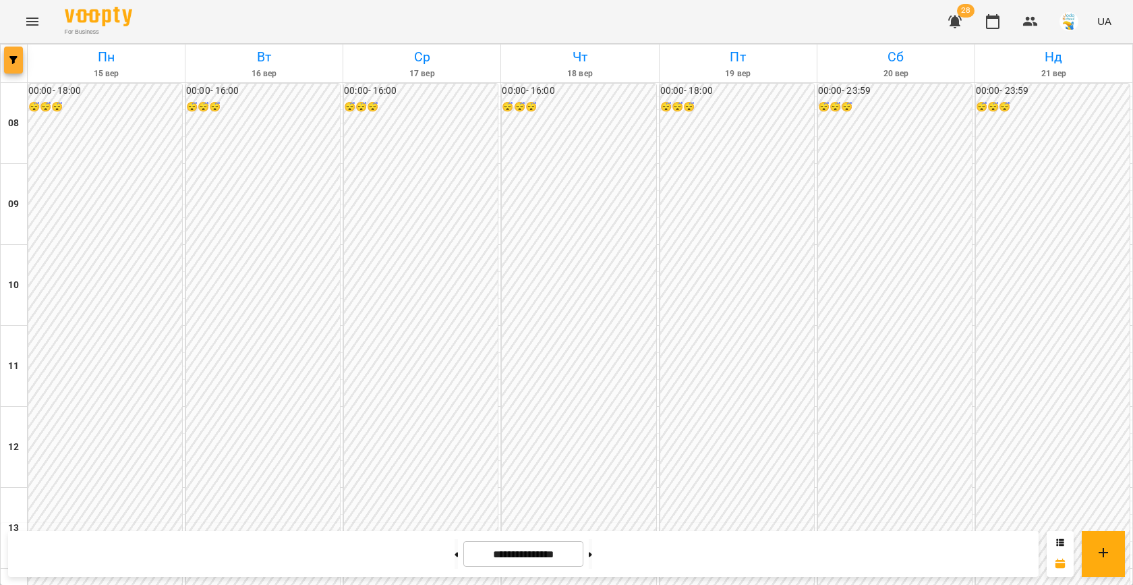
click at [16, 53] on button "button" at bounding box center [13, 60] width 19 height 27
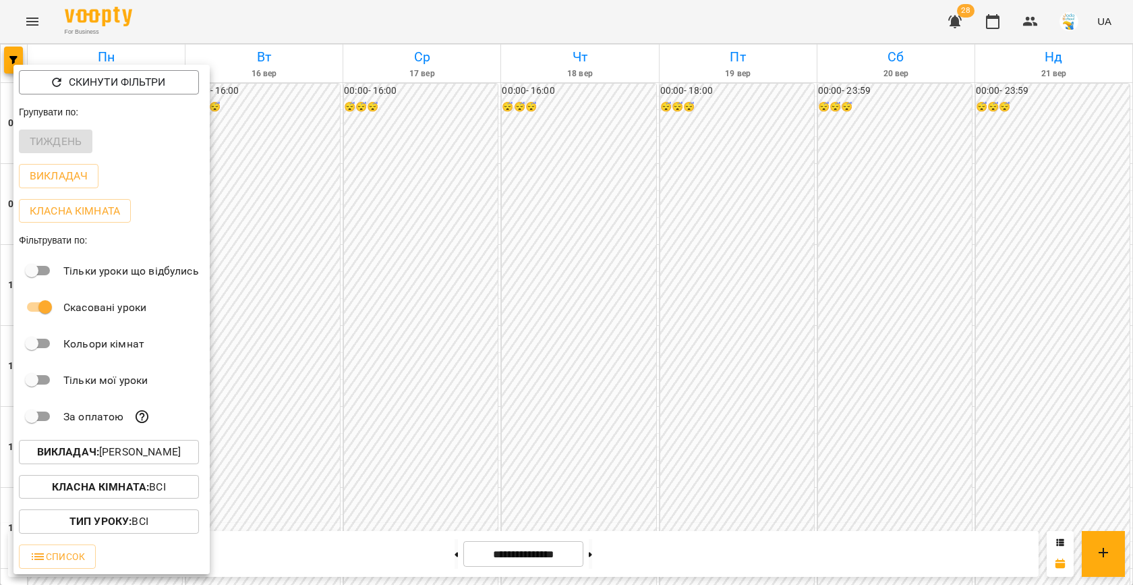
click at [146, 447] on p "Викладач : [PERSON_NAME]" at bounding box center [109, 452] width 144 height 16
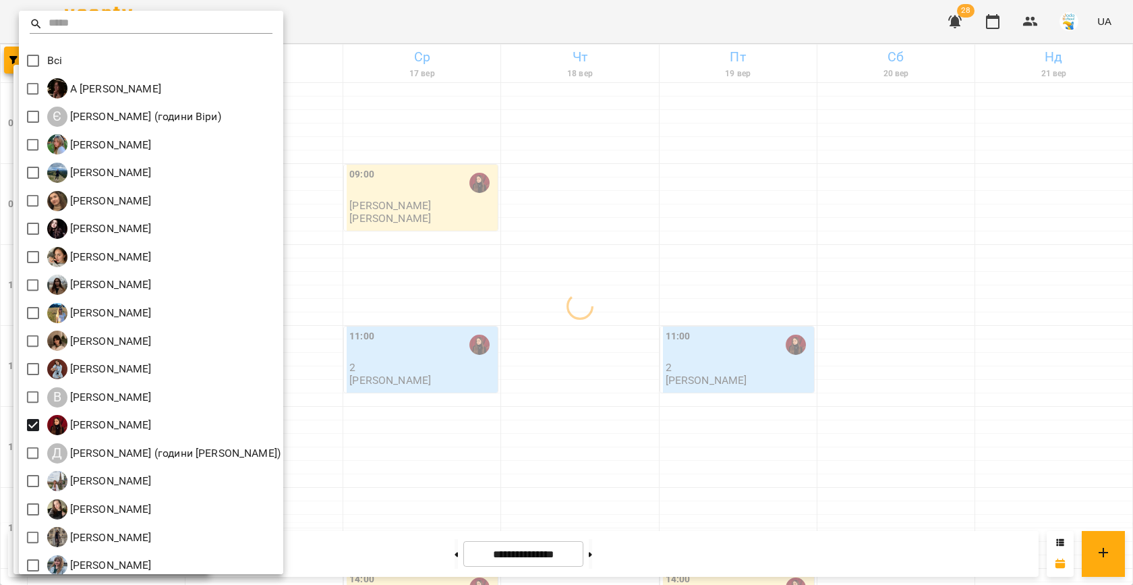
click at [497, 325] on div at bounding box center [566, 292] width 1133 height 585
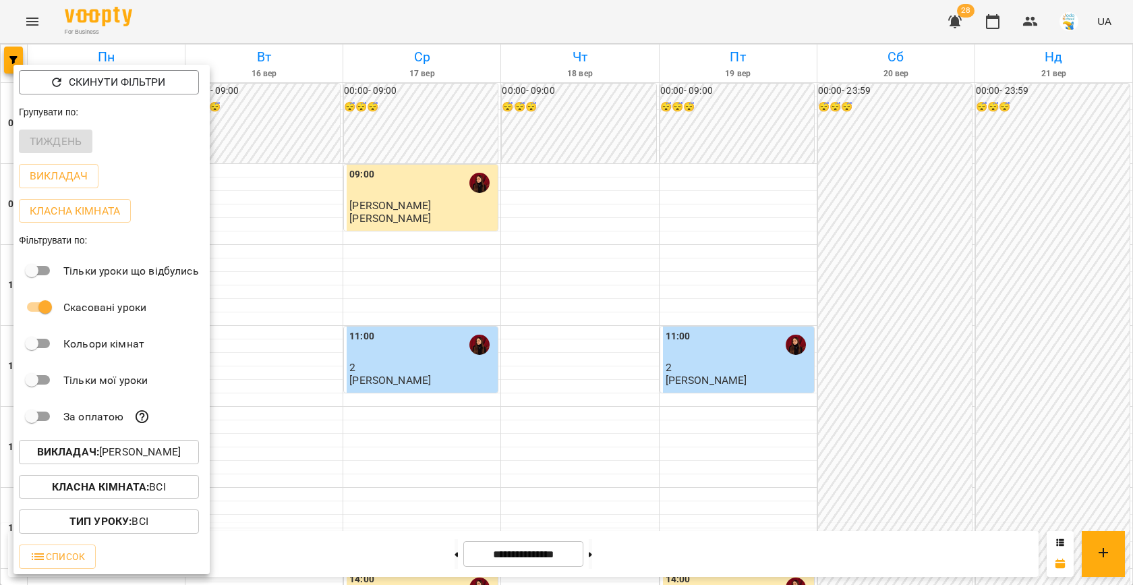
click at [418, 326] on div at bounding box center [566, 292] width 1133 height 585
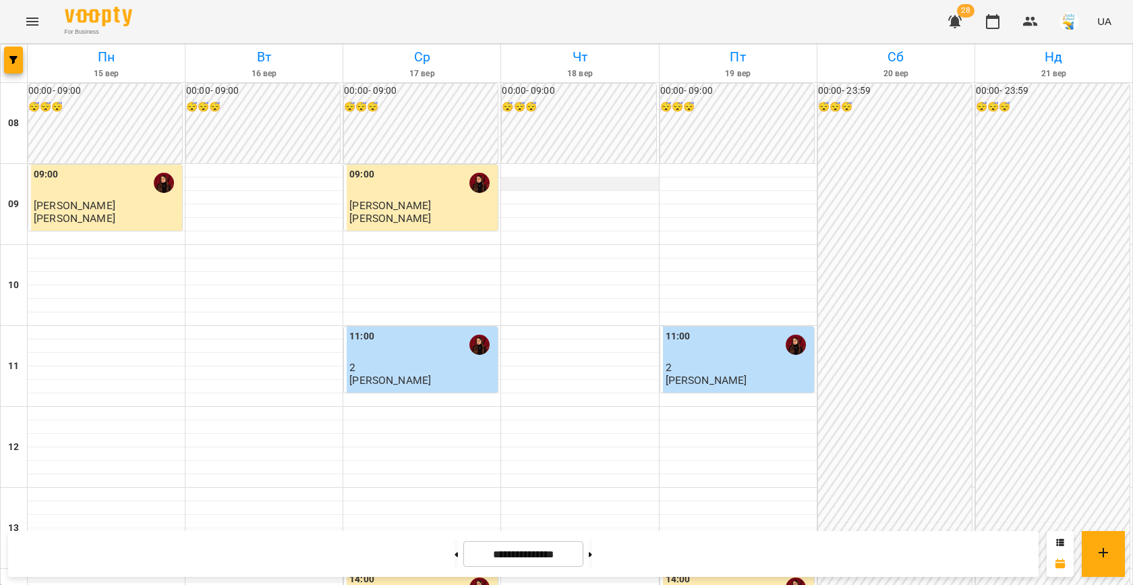
scroll to position [469, 0]
click at [1035, 20] on icon "button" at bounding box center [1030, 21] width 15 height 9
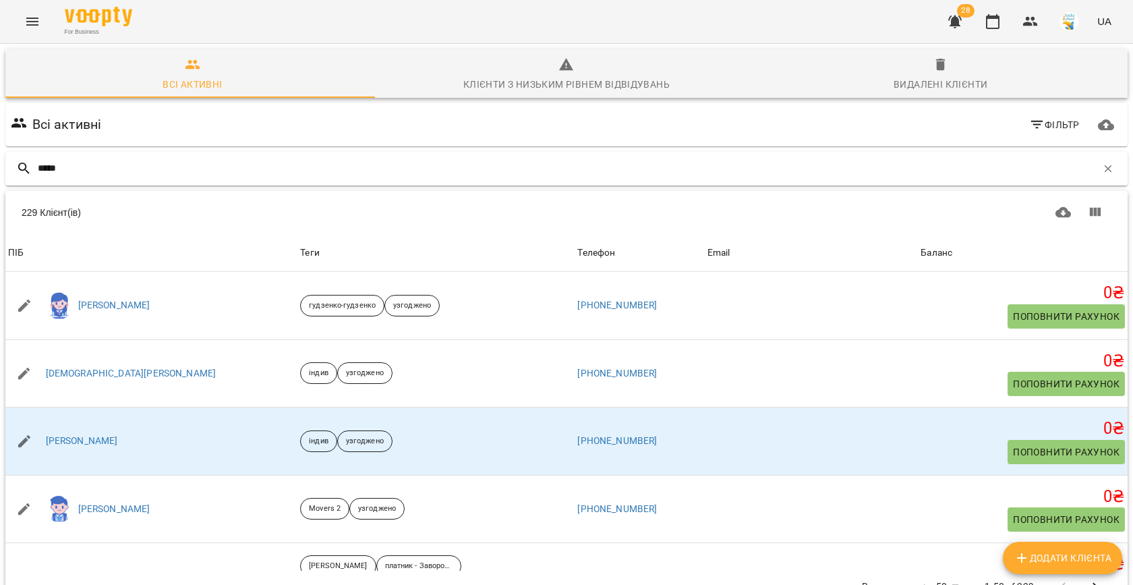
type input "******"
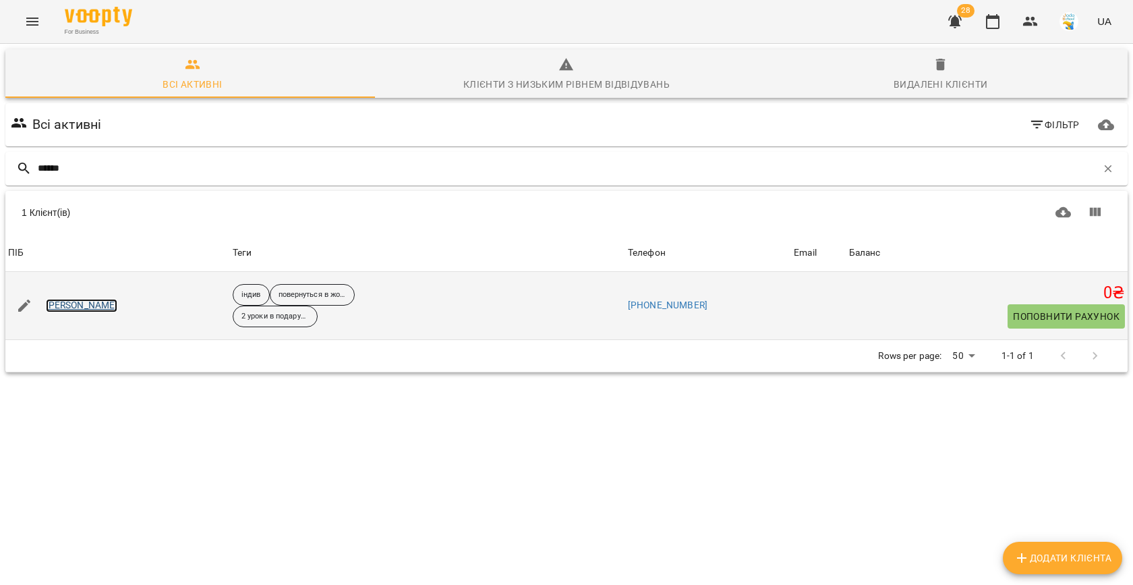
click at [77, 304] on link "[PERSON_NAME]" at bounding box center [82, 305] width 72 height 13
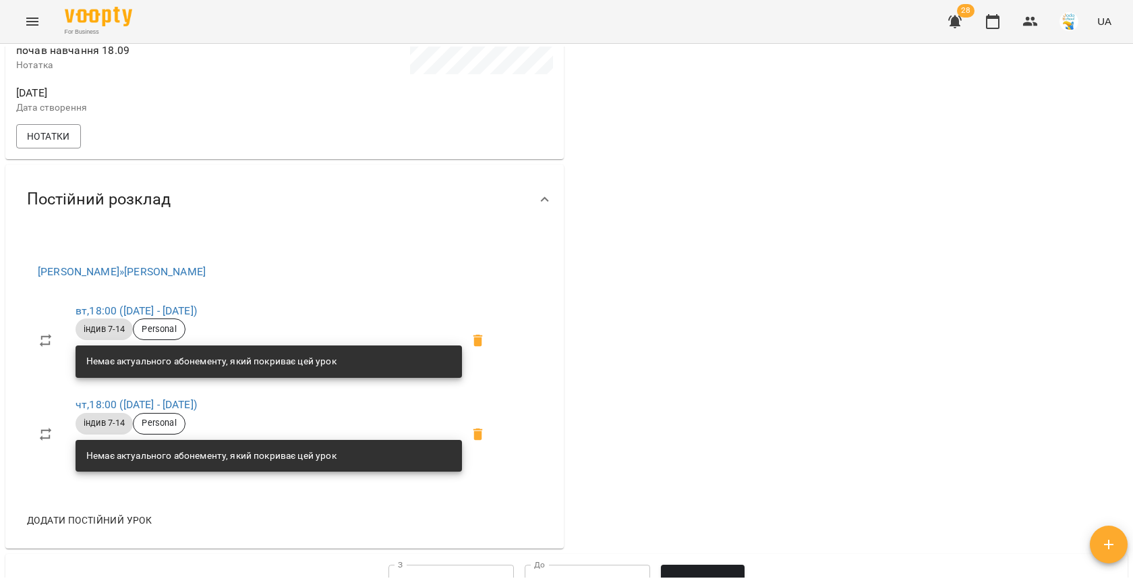
scroll to position [443, 0]
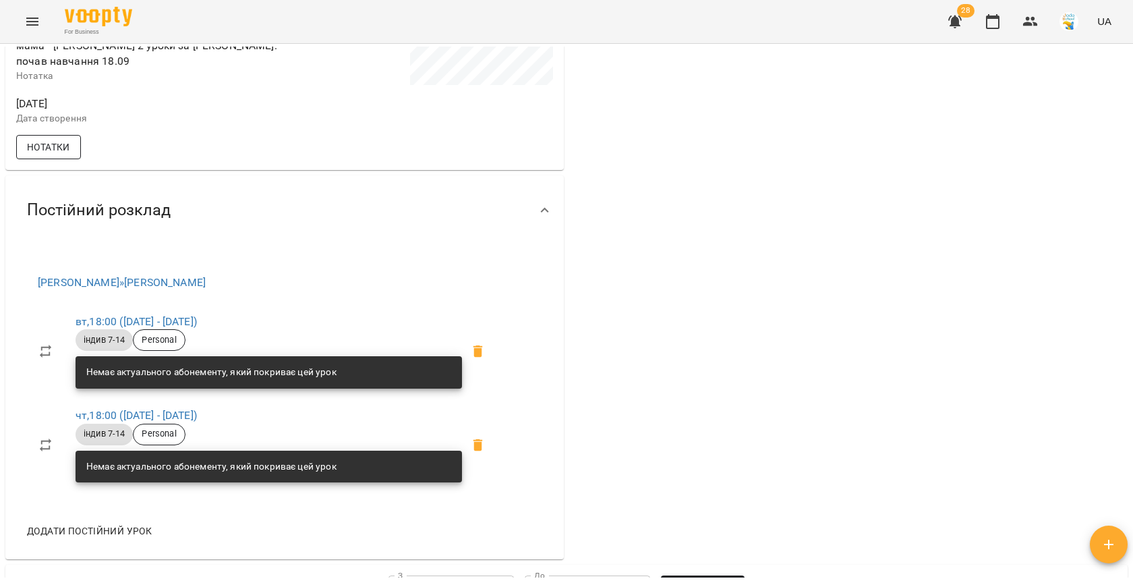
click at [49, 155] on span "Нотатки" at bounding box center [48, 147] width 43 height 16
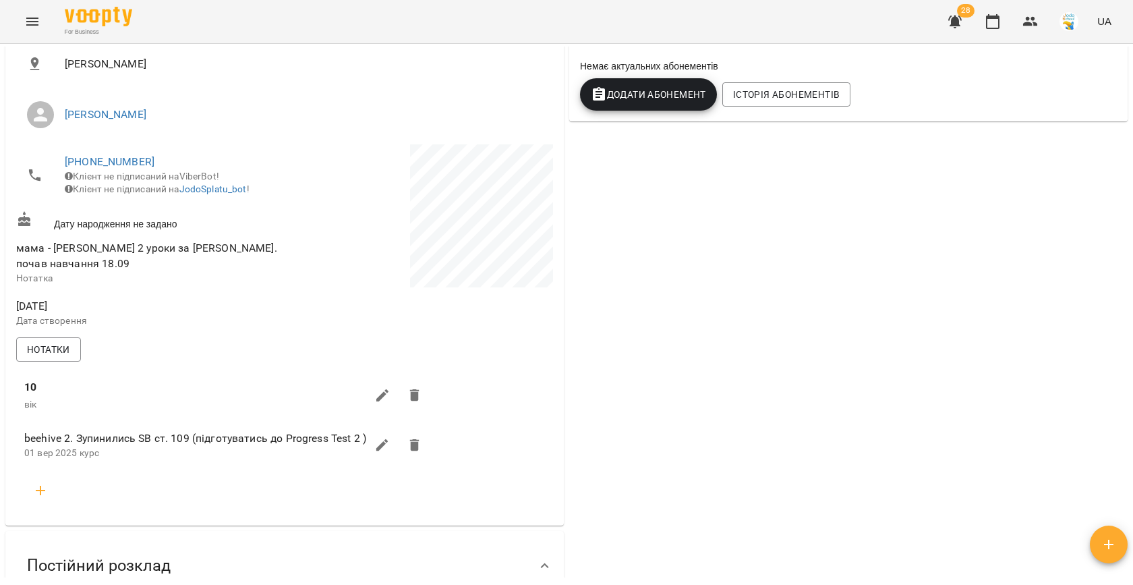
scroll to position [183, 0]
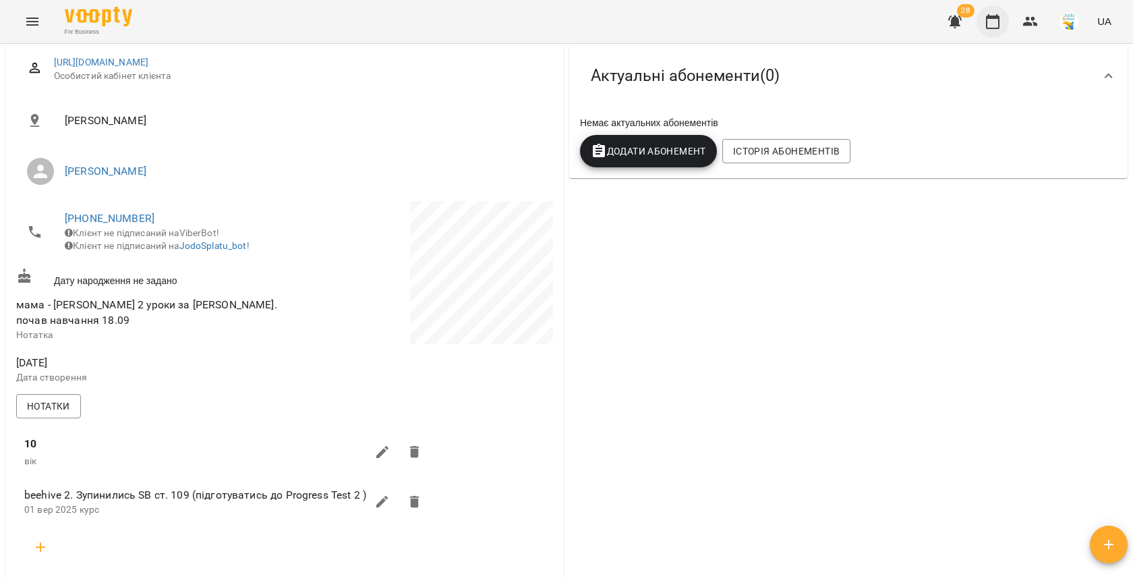
click at [1002, 20] on button "button" at bounding box center [993, 21] width 32 height 32
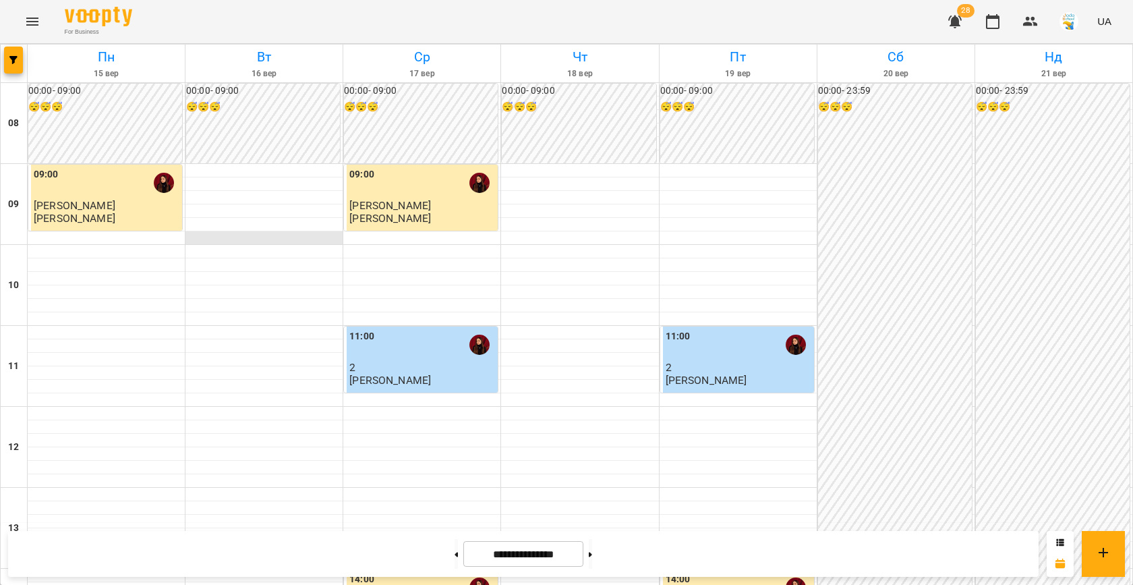
scroll to position [339, 0]
click at [18, 69] on button "button" at bounding box center [13, 60] width 19 height 27
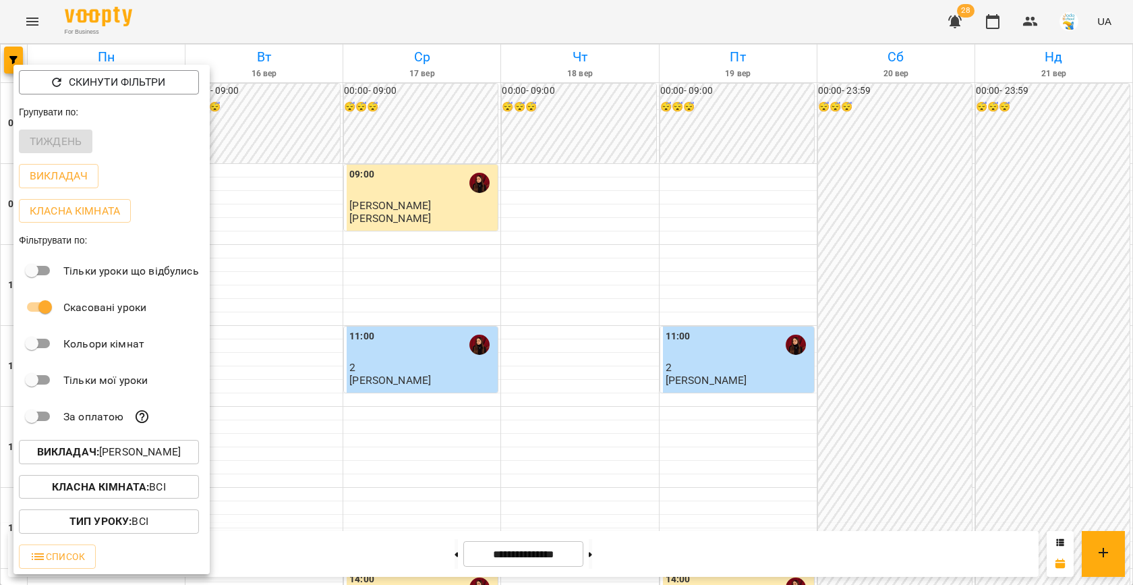
click at [122, 443] on button "Викладач : [PERSON_NAME]" at bounding box center [109, 452] width 180 height 24
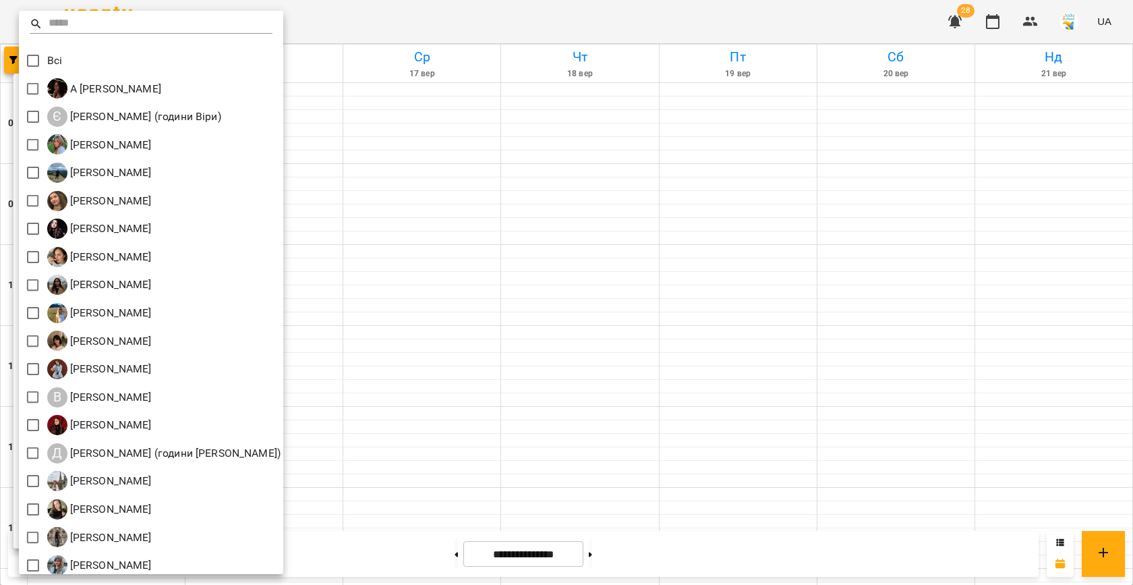
scroll to position [63, 0]
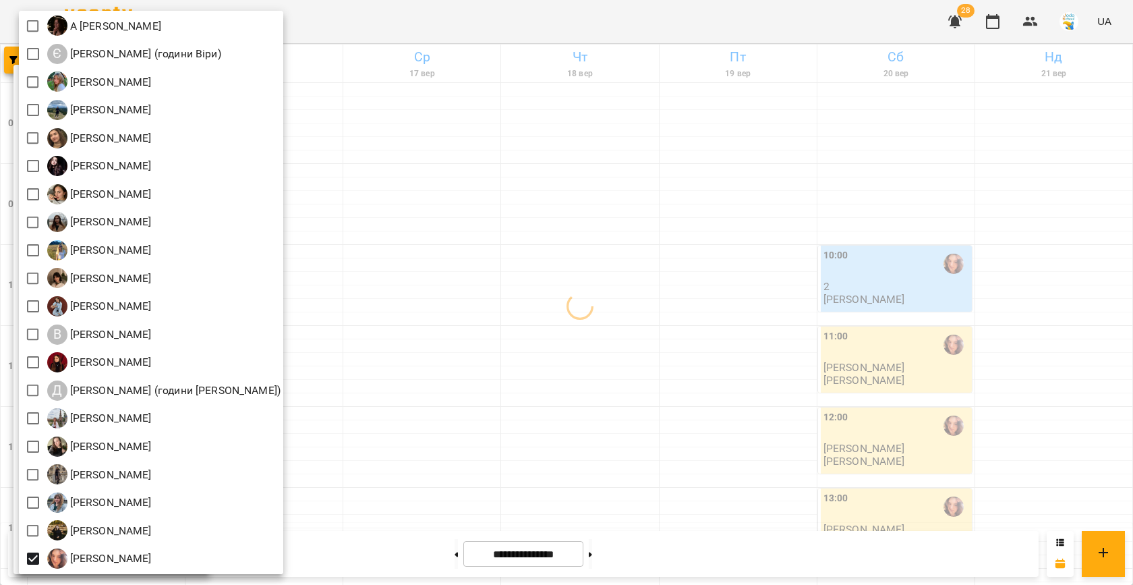
click at [405, 383] on div at bounding box center [566, 292] width 1133 height 585
